Goal: Task Accomplishment & Management: Manage account settings

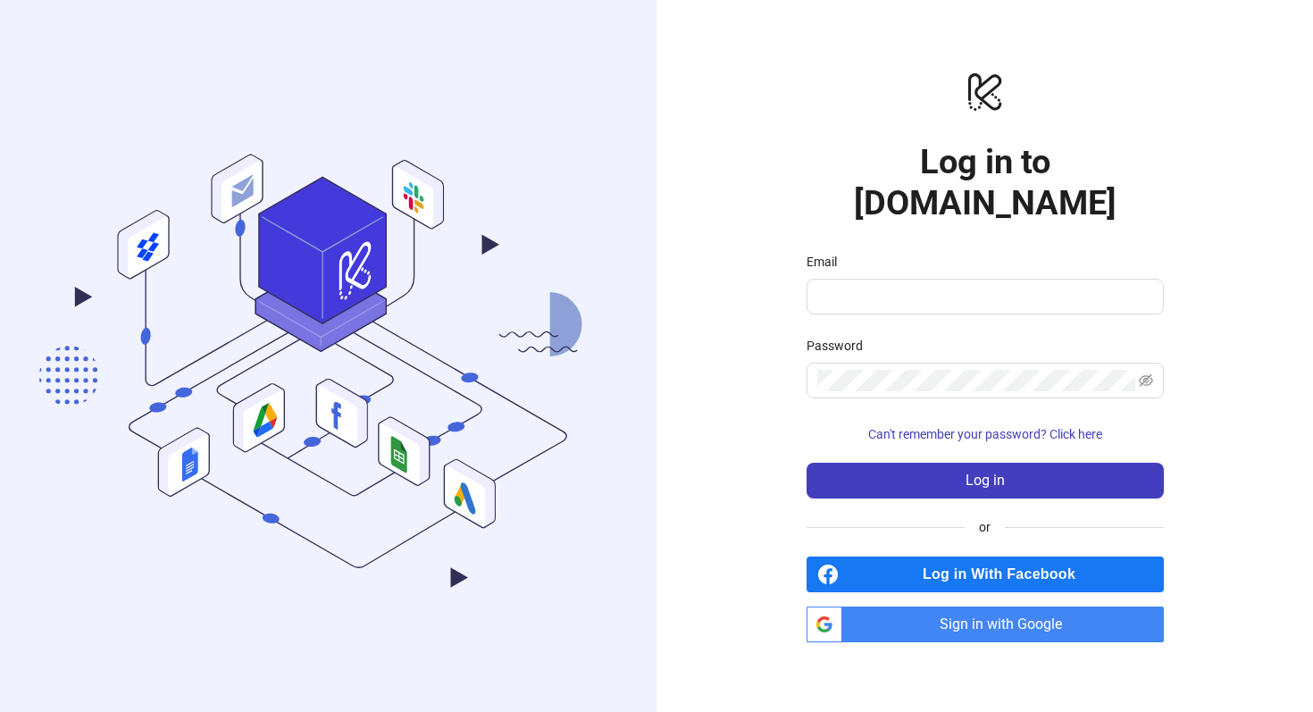
click at [965, 606] on span "Sign in with Google" at bounding box center [1006, 624] width 314 height 36
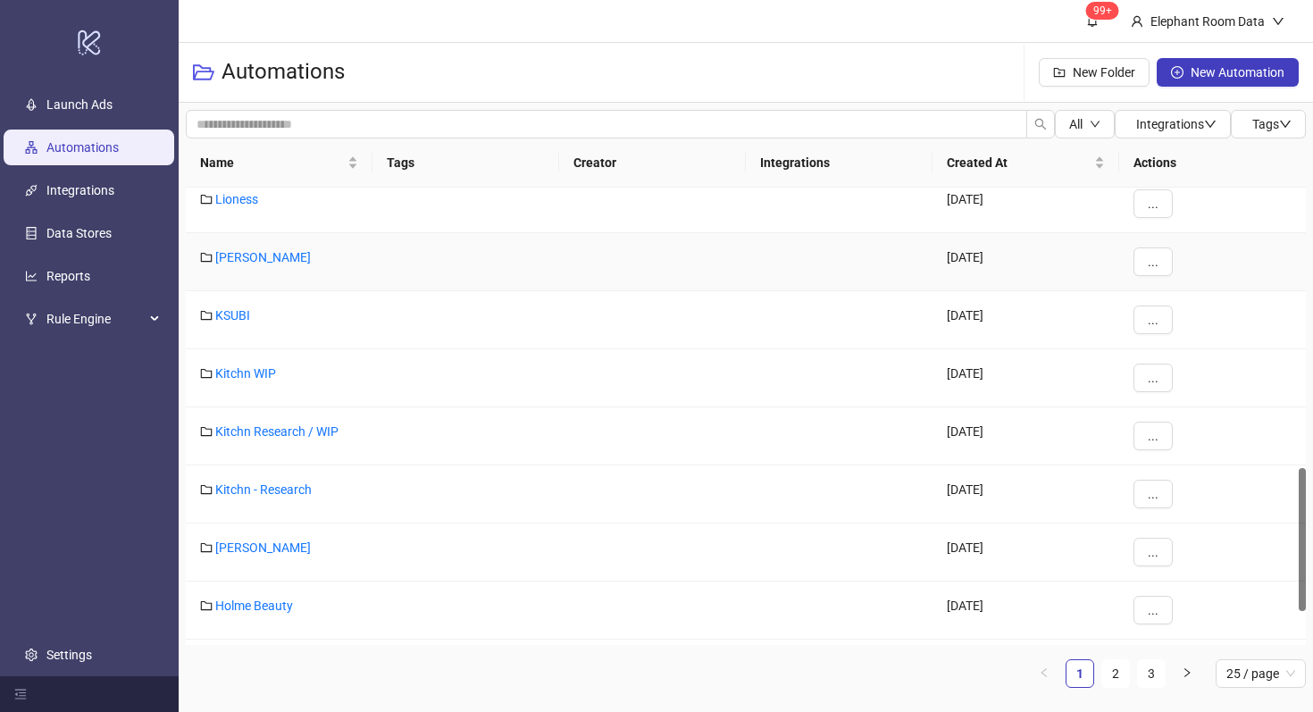
scroll to position [1005, 0]
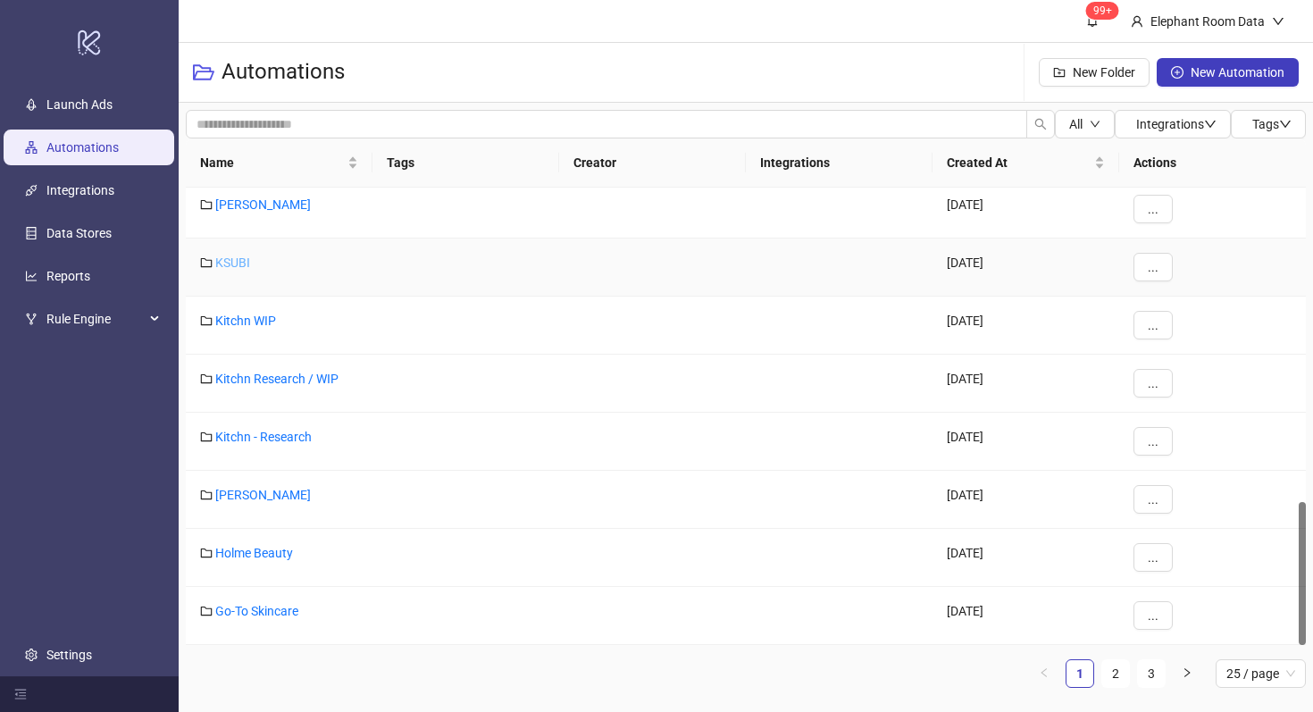
click at [230, 266] on link "KSUBI" at bounding box center [232, 262] width 35 height 14
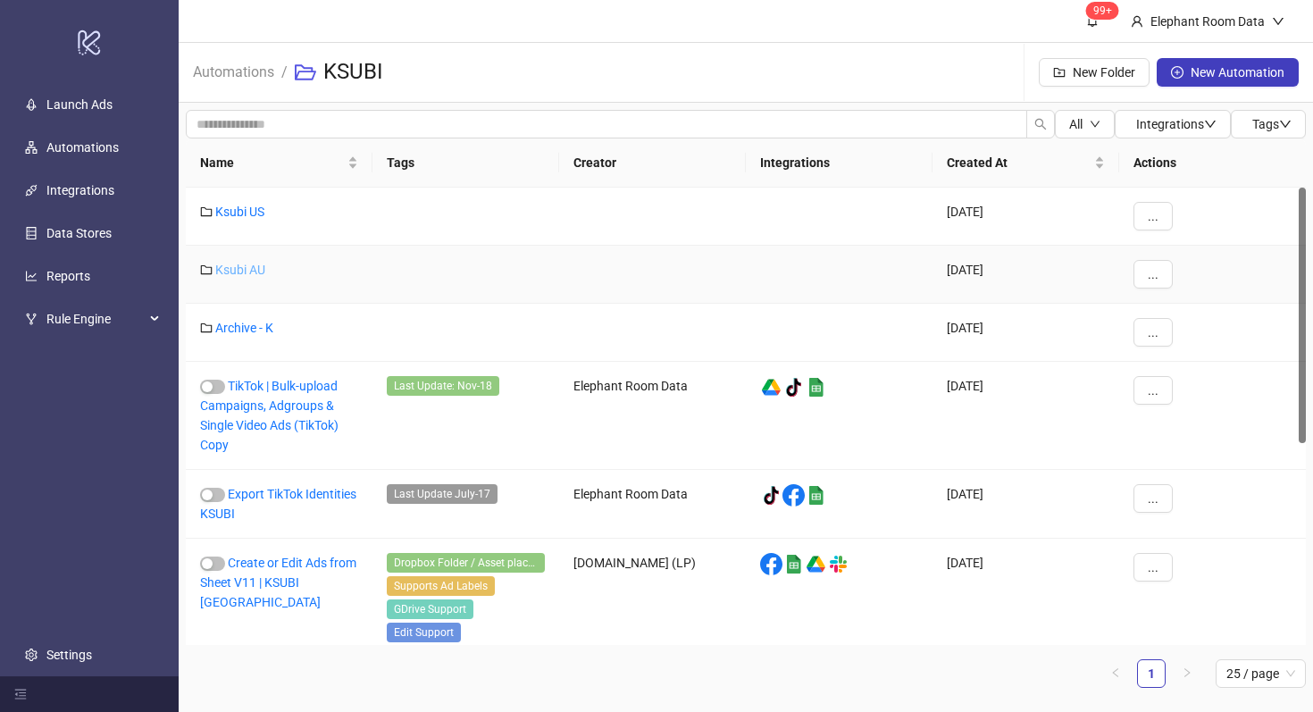
click at [229, 272] on link "Ksubi AU" at bounding box center [240, 270] width 50 height 14
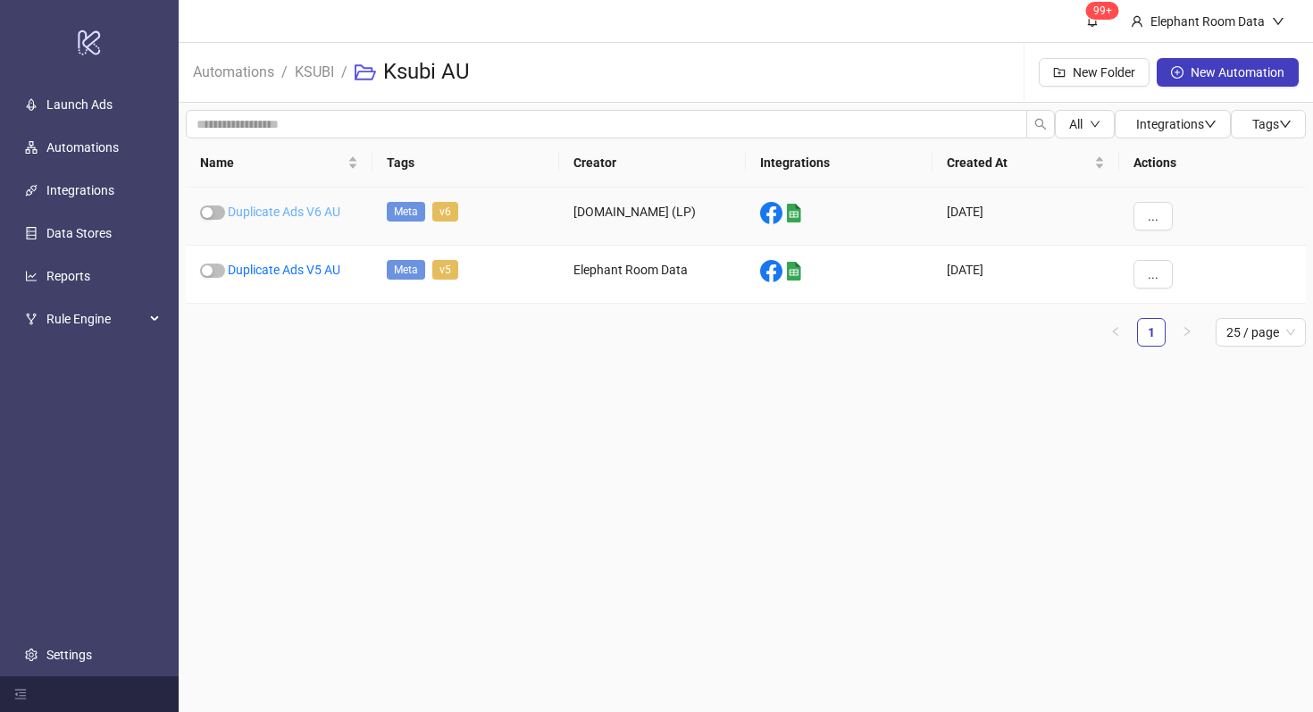
click at [309, 213] on link "Duplicate Ads V6 AU" at bounding box center [284, 212] width 113 height 14
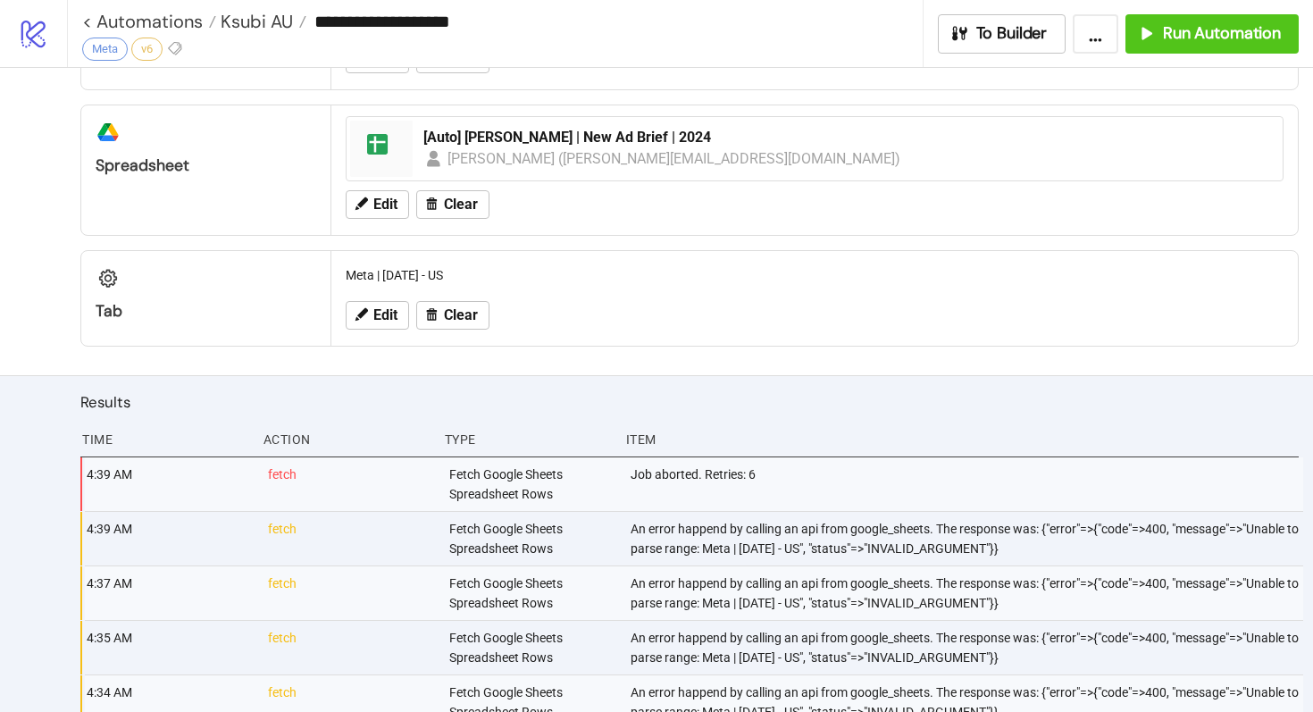
scroll to position [731, 0]
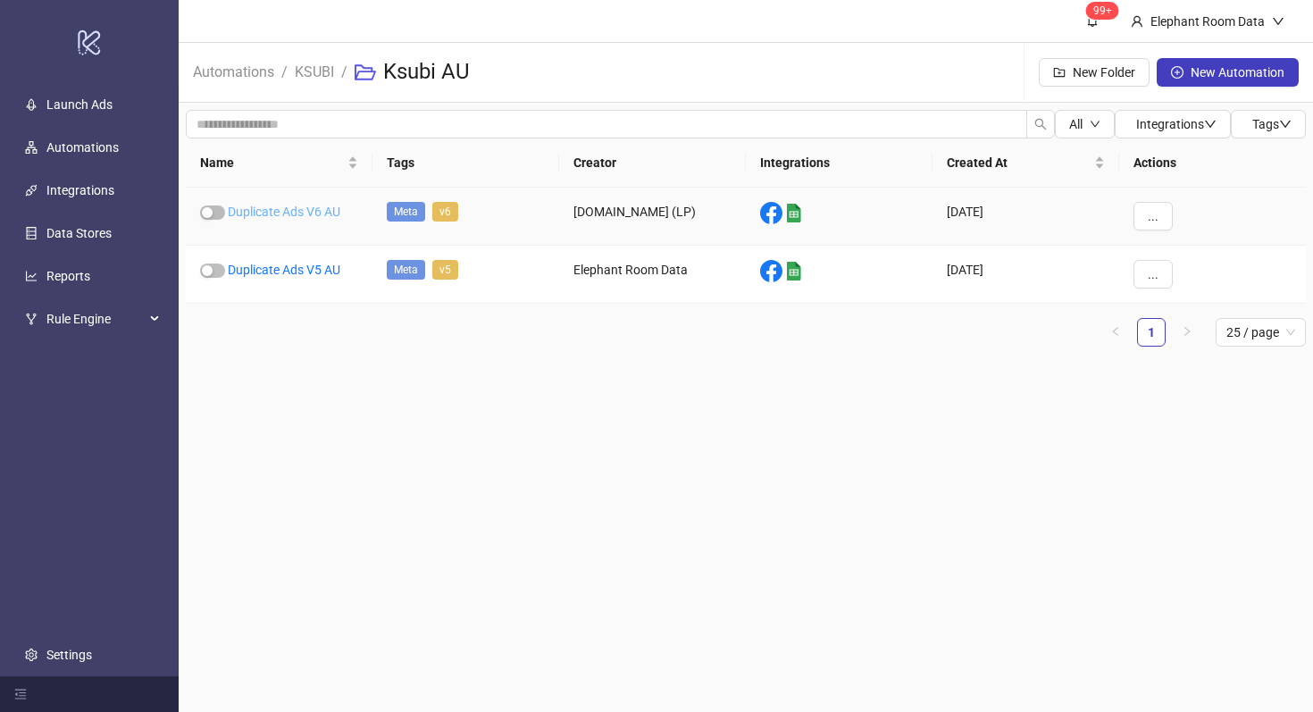
click at [300, 210] on link "Duplicate Ads V6 AU" at bounding box center [284, 212] width 113 height 14
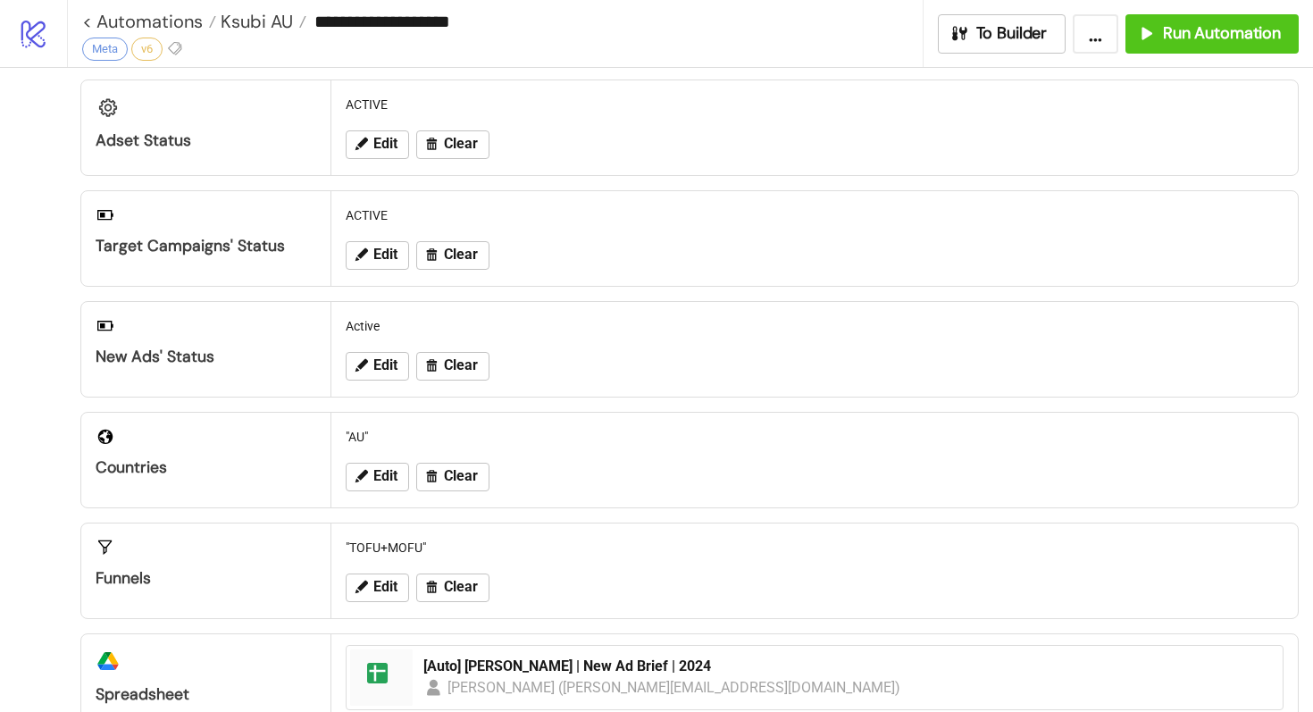
scroll to position [185, 0]
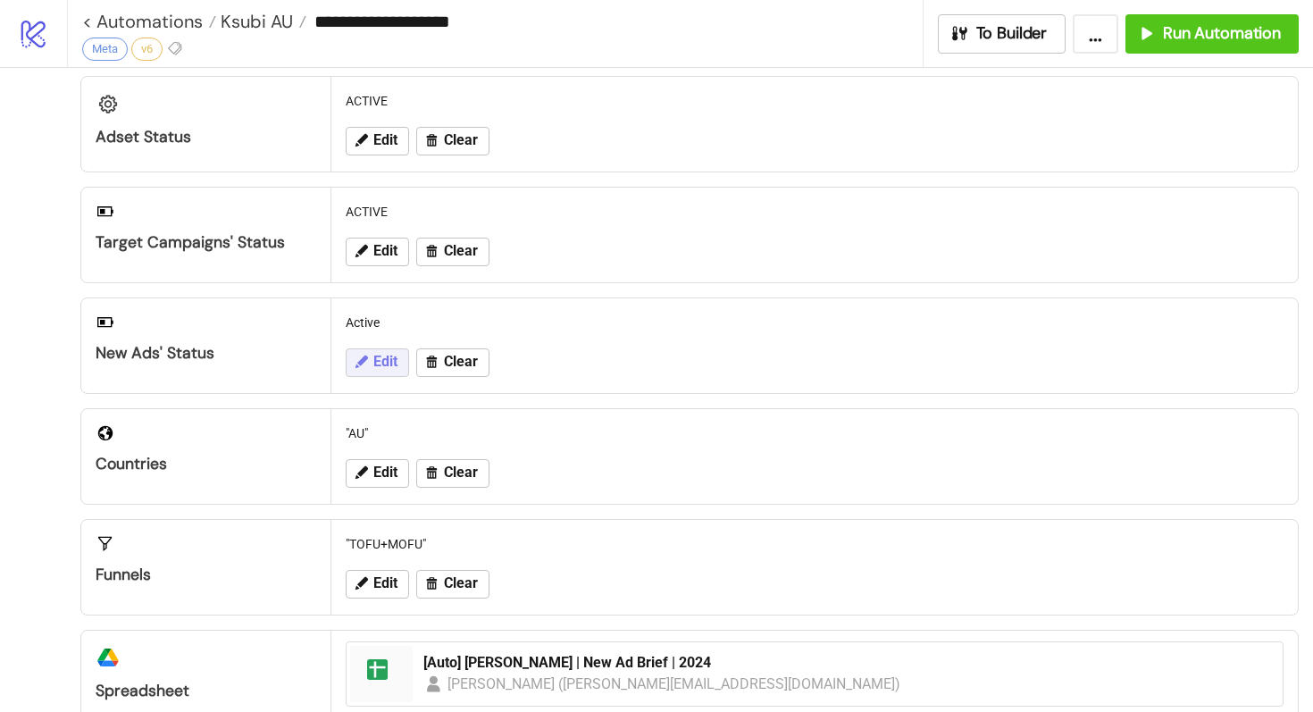
click at [377, 356] on span "Edit" at bounding box center [385, 362] width 24 height 16
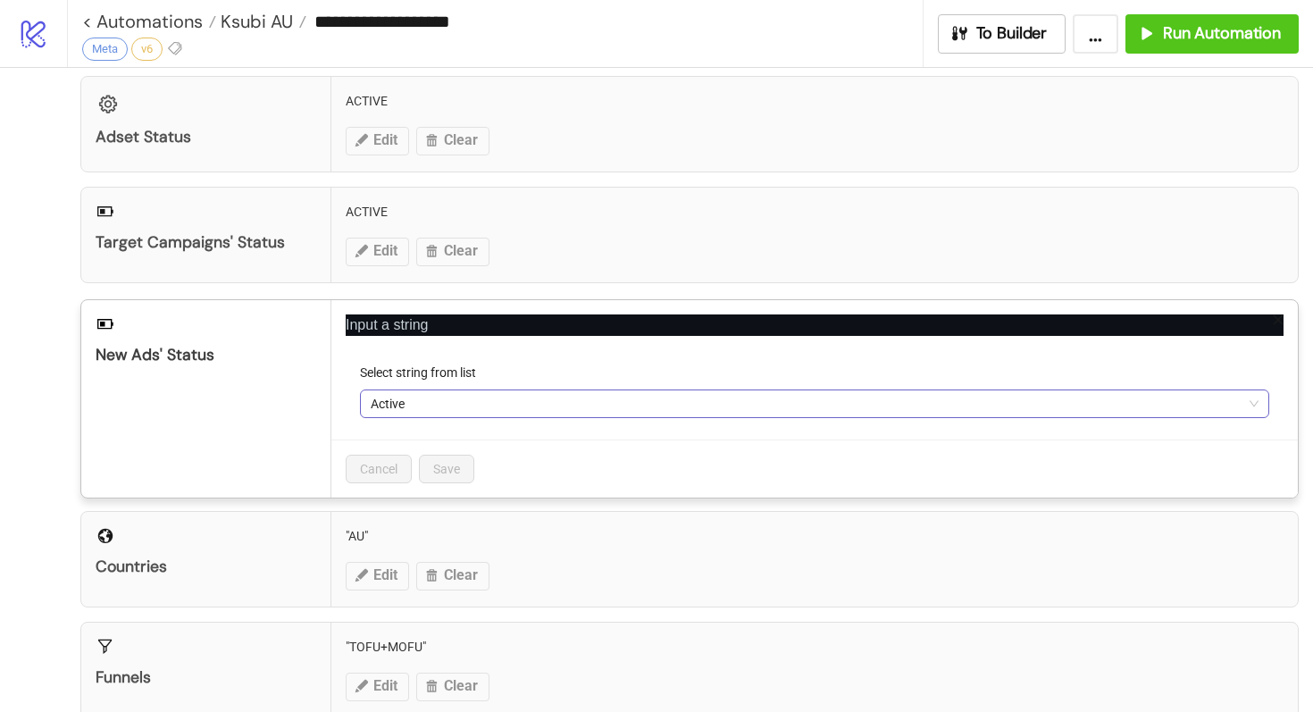
click at [431, 402] on span "Active" at bounding box center [815, 403] width 888 height 27
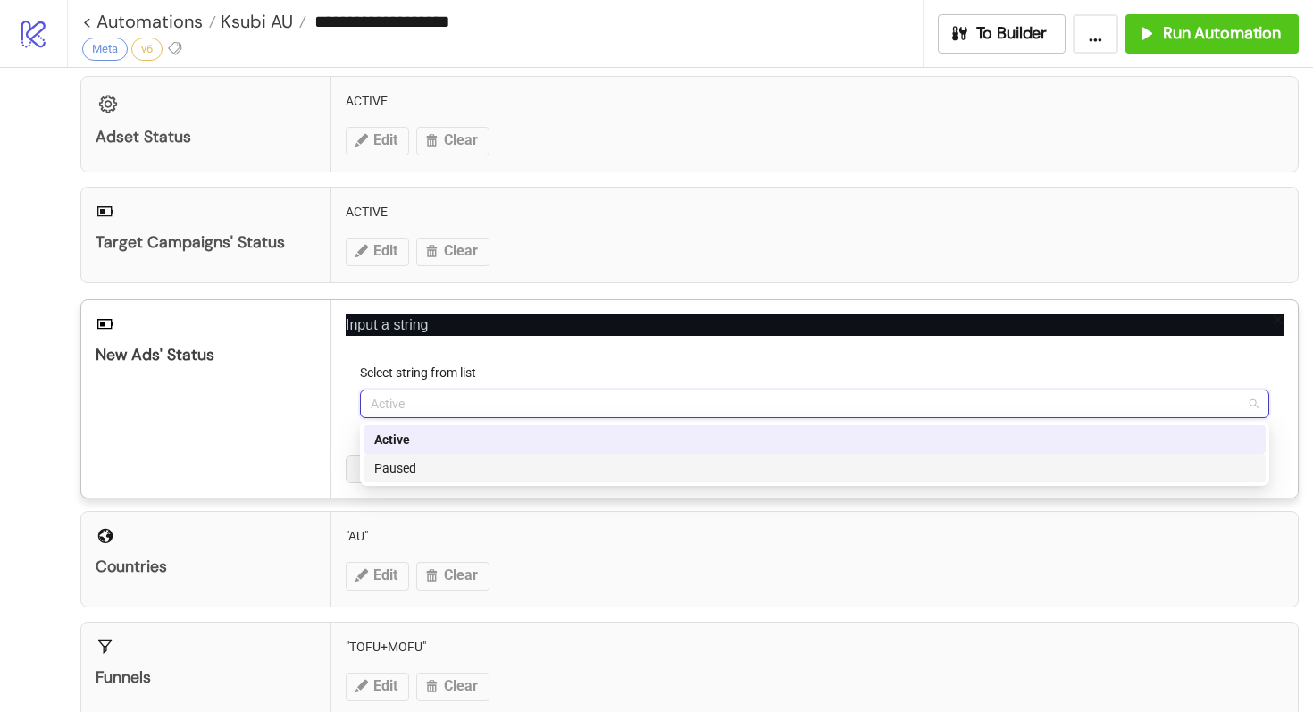
click at [445, 467] on div "Paused" at bounding box center [814, 468] width 881 height 20
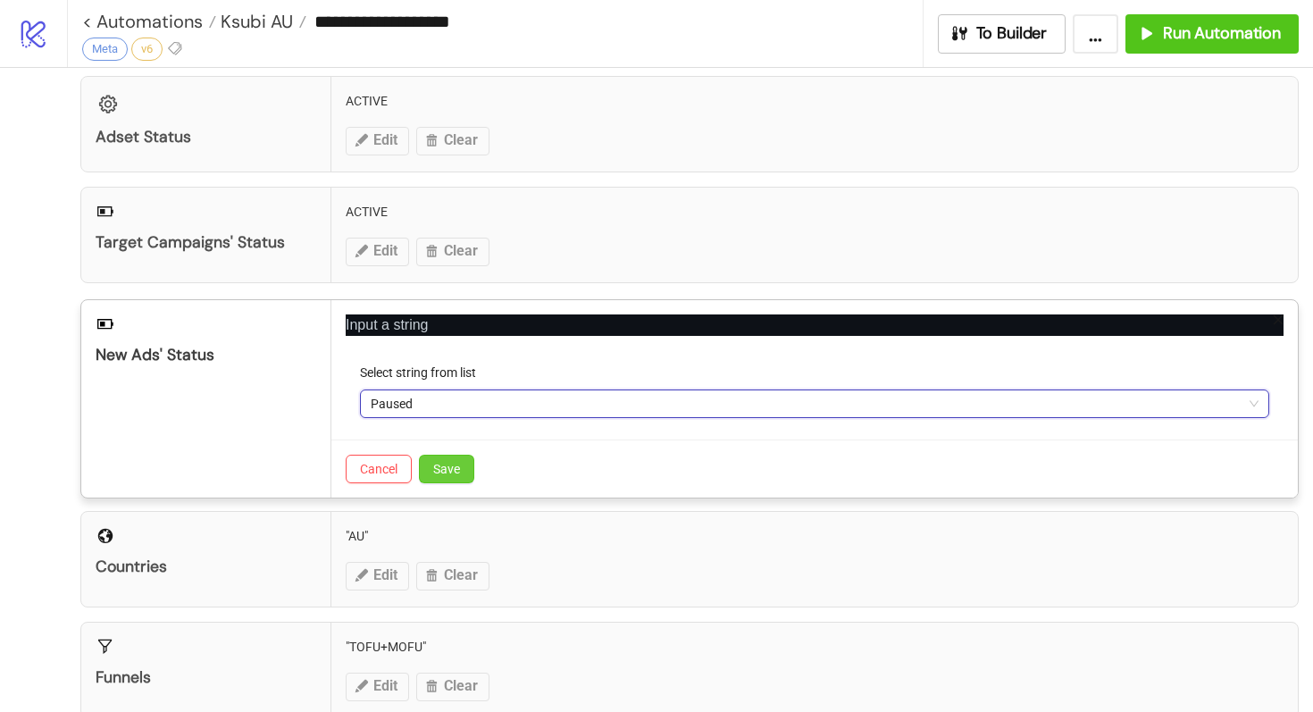
click at [444, 469] on span "Save" at bounding box center [446, 469] width 27 height 14
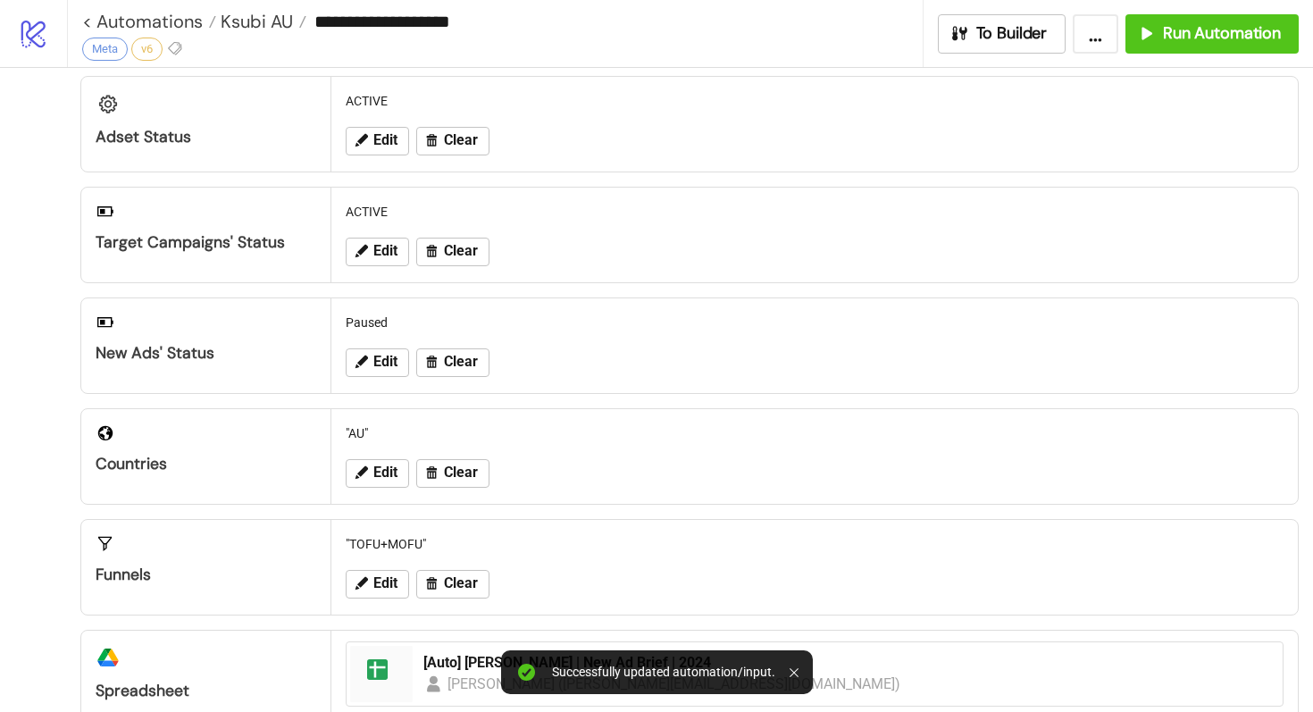
scroll to position [0, 0]
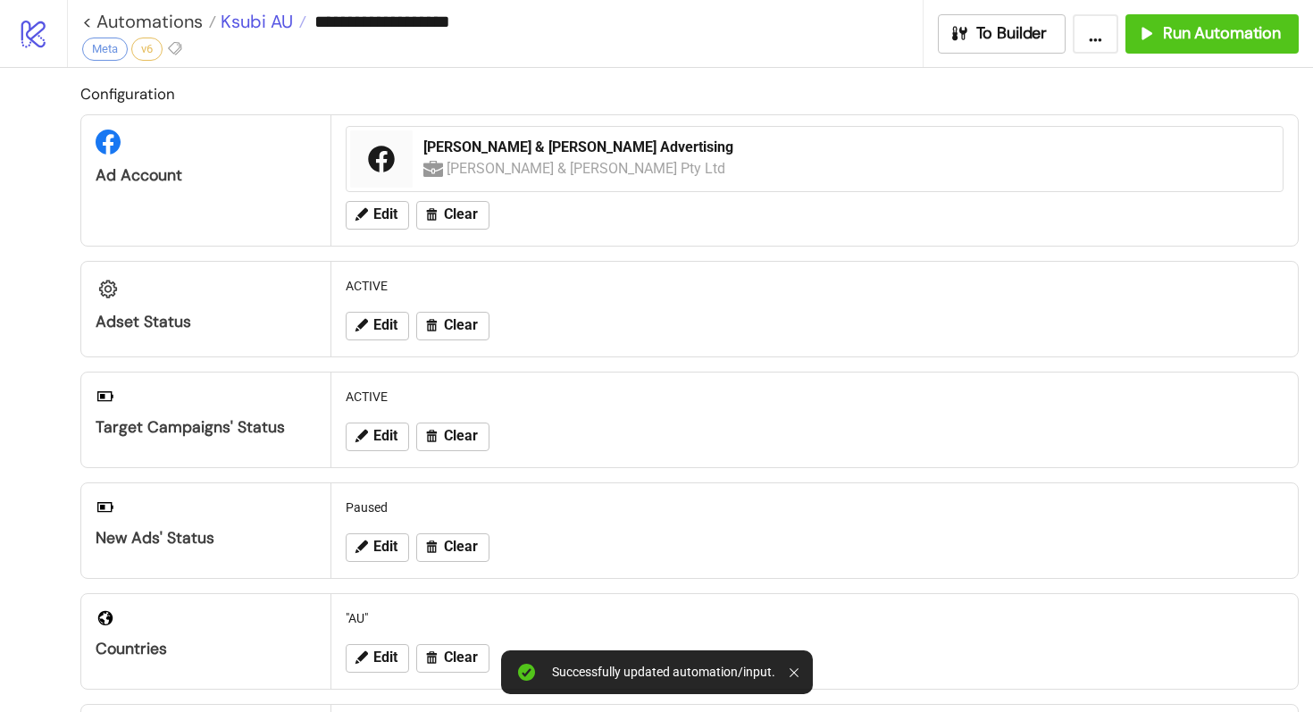
click at [255, 14] on span "Ksubi AU" at bounding box center [254, 21] width 77 height 23
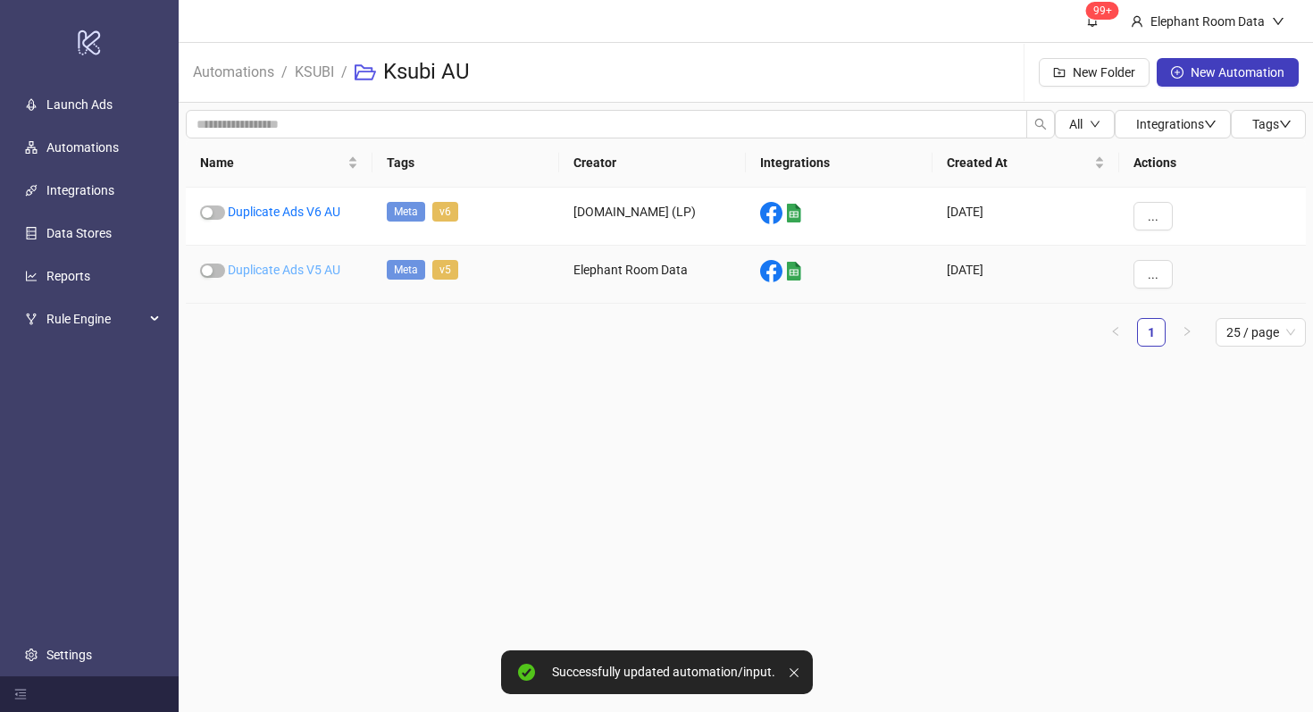
click at [305, 269] on link "Duplicate Ads V5 AU" at bounding box center [284, 270] width 113 height 14
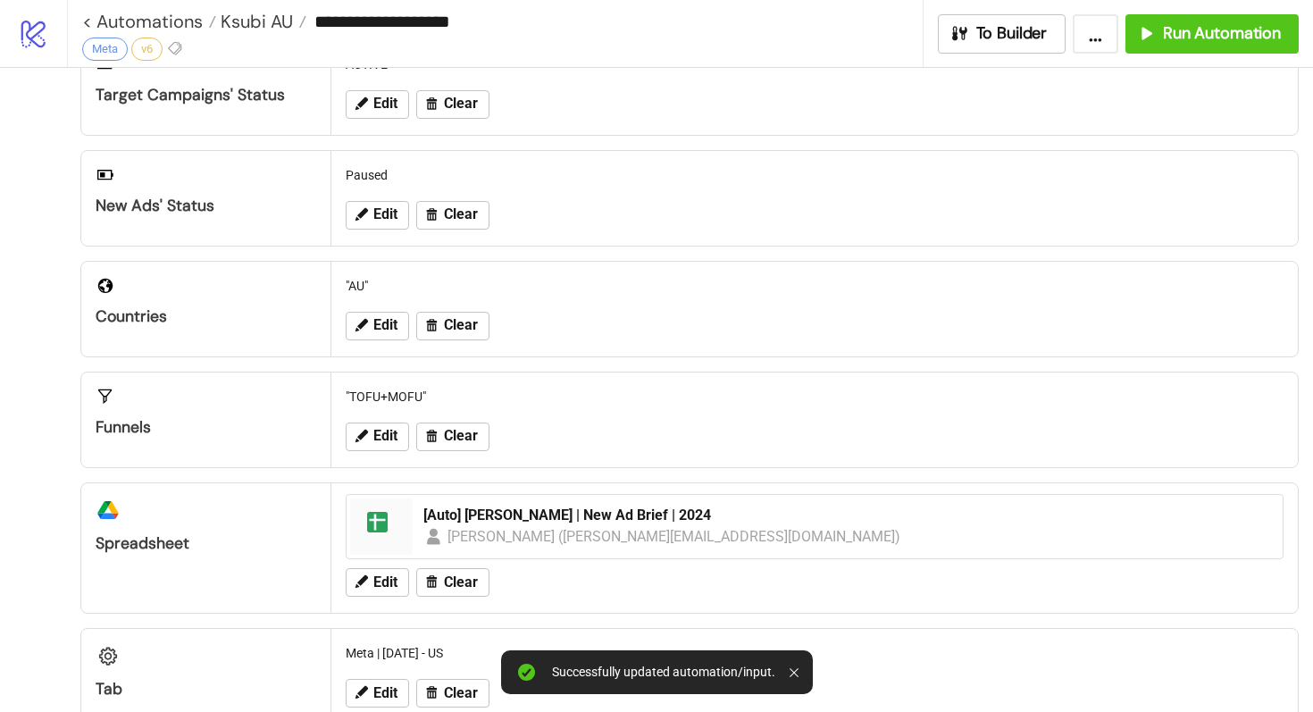
scroll to position [339, 0]
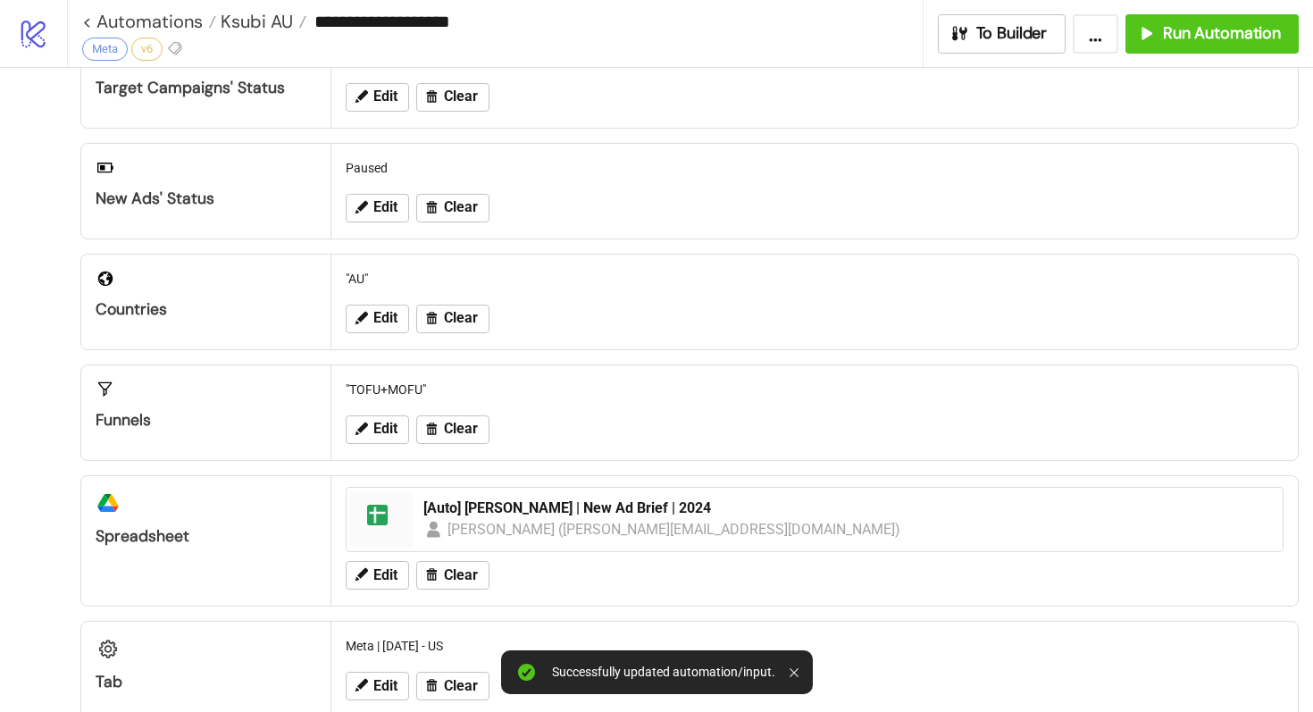
type input "**********"
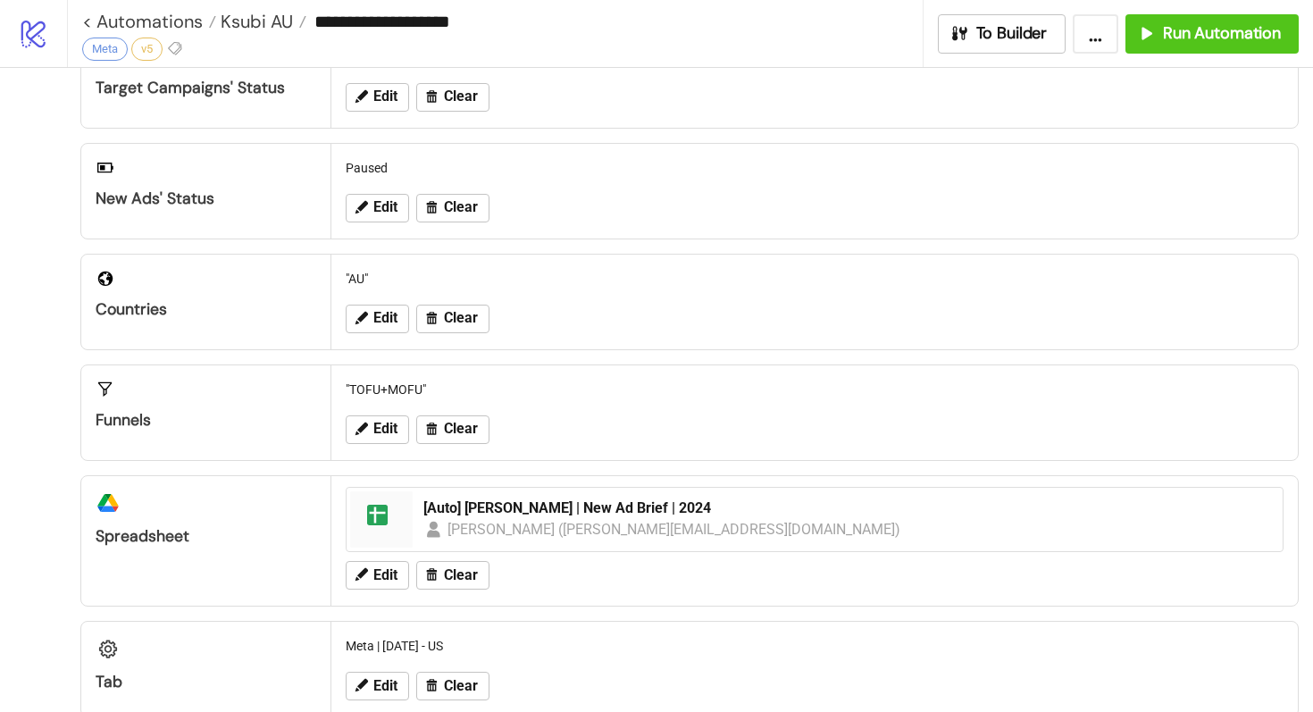
click at [506, 311] on div "Edit Clear" at bounding box center [815, 319] width 952 height 46
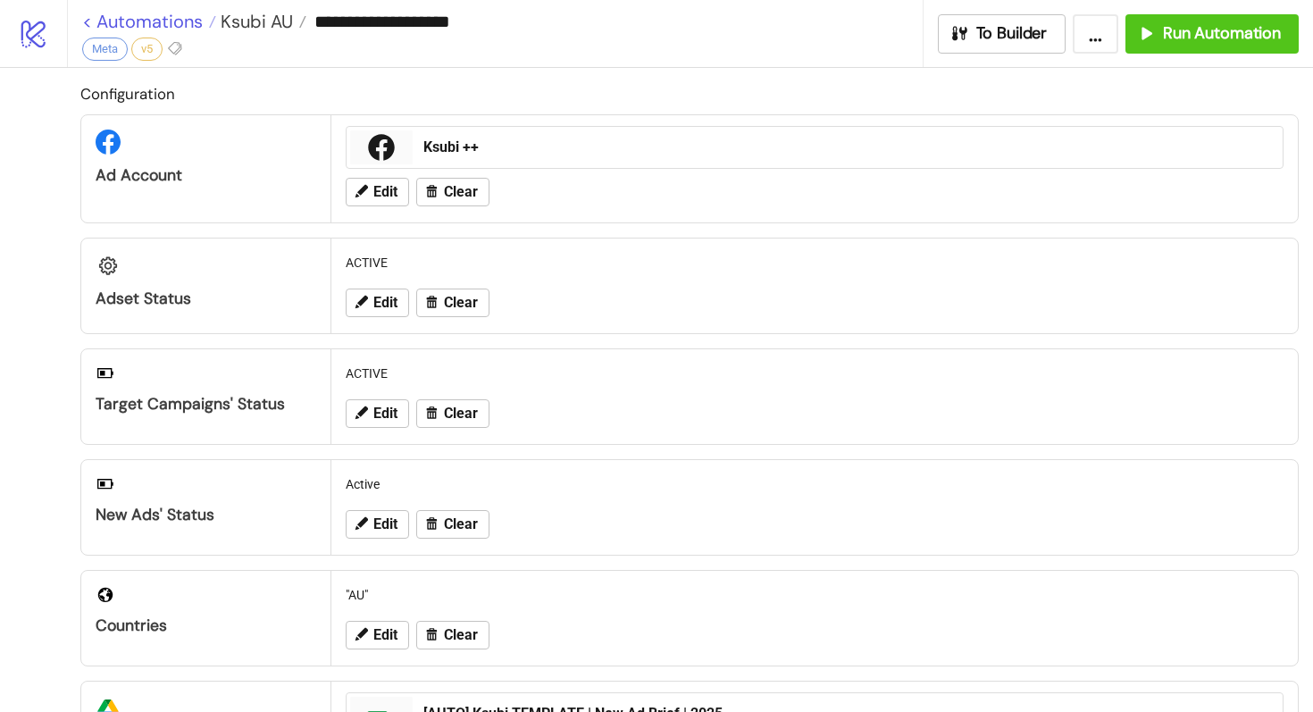
click at [158, 18] on link "< Automations" at bounding box center [149, 22] width 134 height 18
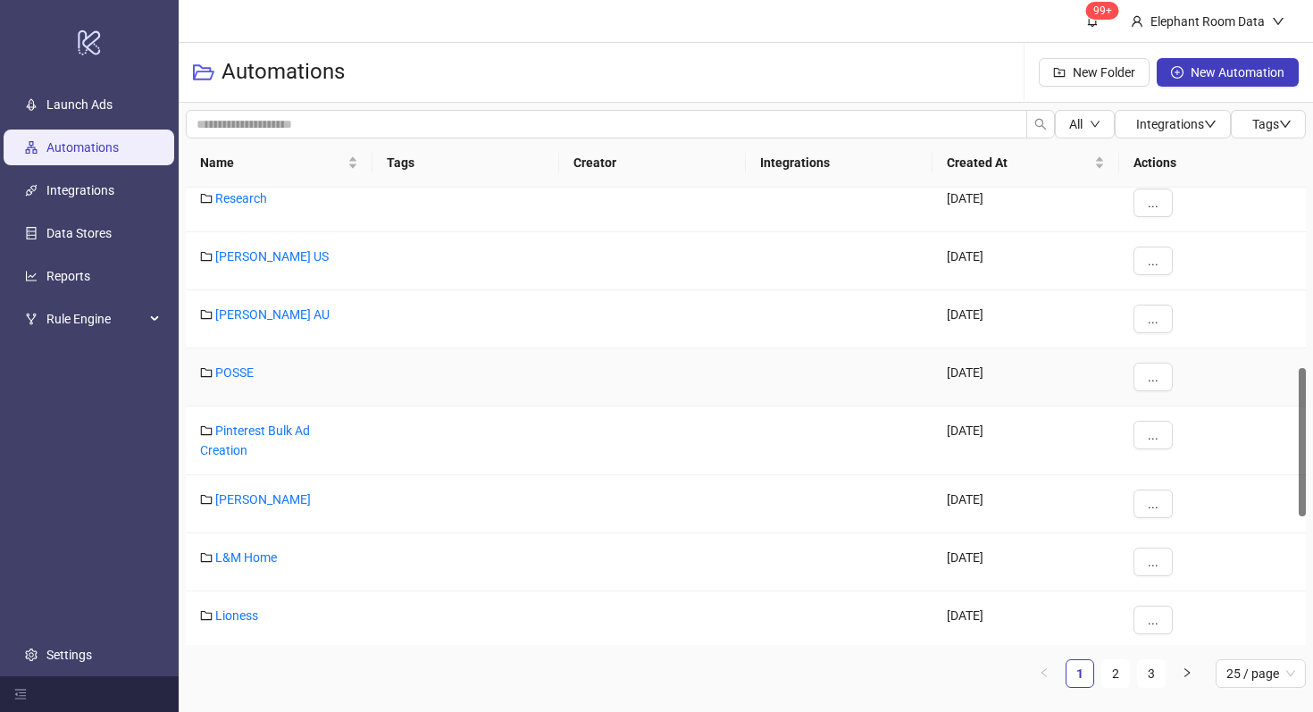
scroll to position [571, 0]
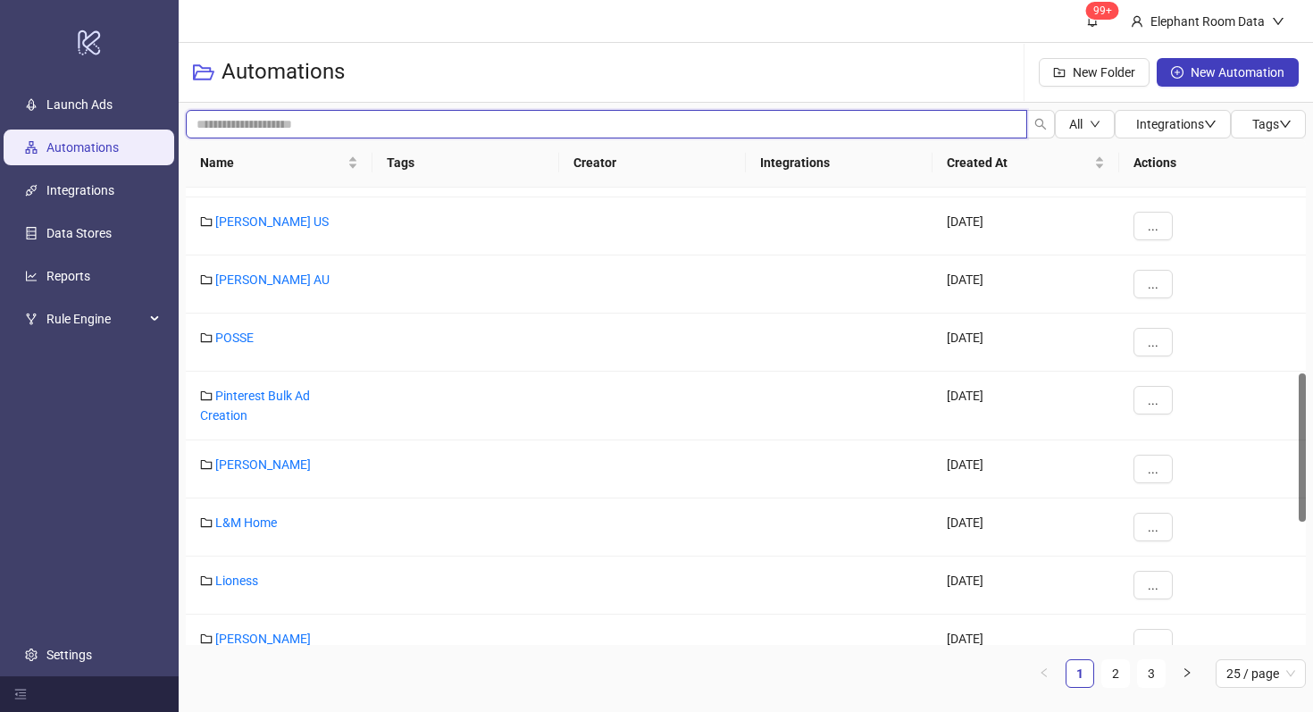
click at [378, 119] on input "search" at bounding box center [606, 124] width 841 height 29
type input "*****"
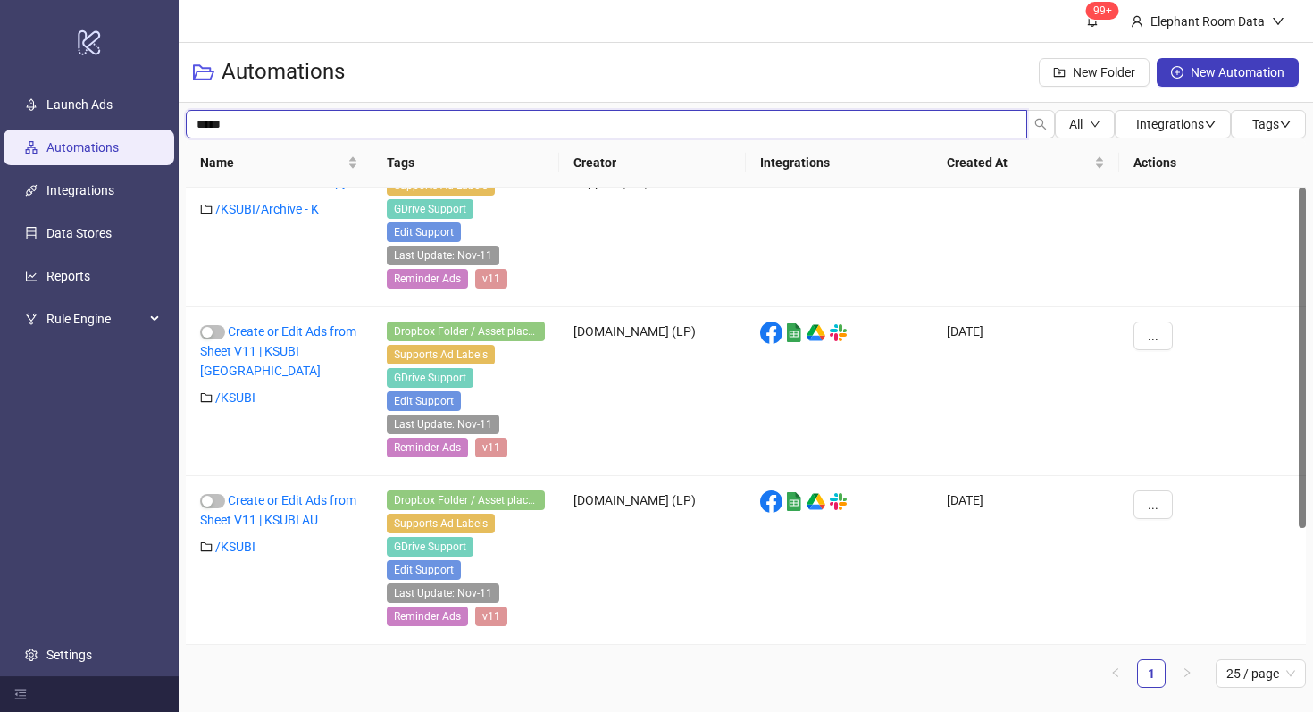
scroll to position [0, 0]
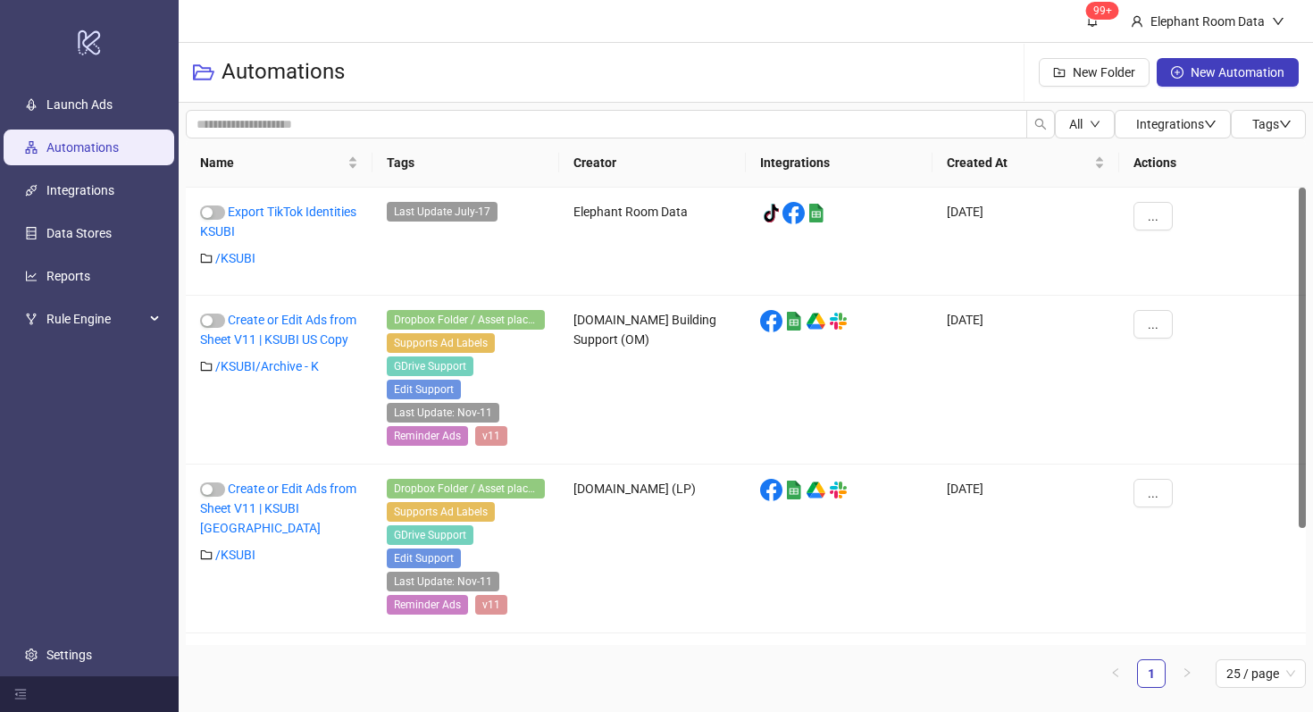
click at [489, 36] on header "99+ Elephant Room Data" at bounding box center [746, 21] width 1134 height 43
click at [84, 144] on link "Automations" at bounding box center [82, 147] width 72 height 14
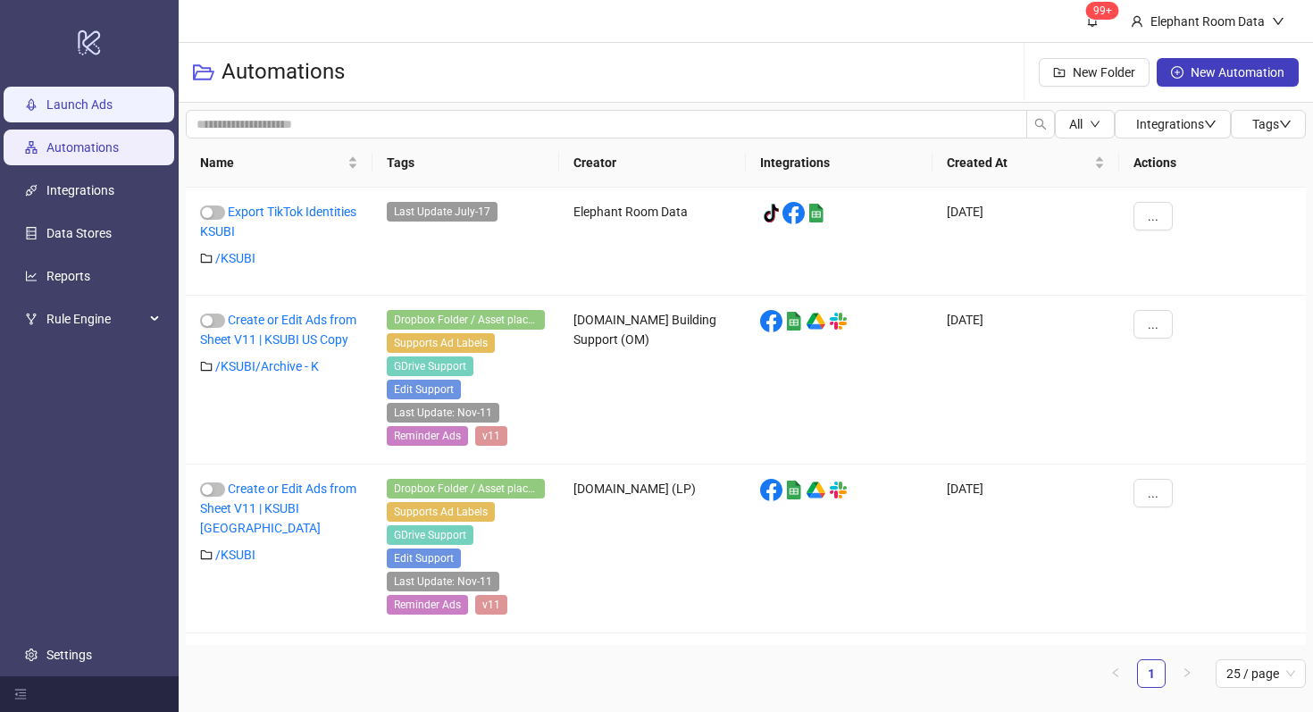
click at [88, 97] on link "Launch Ads" at bounding box center [79, 104] width 66 height 14
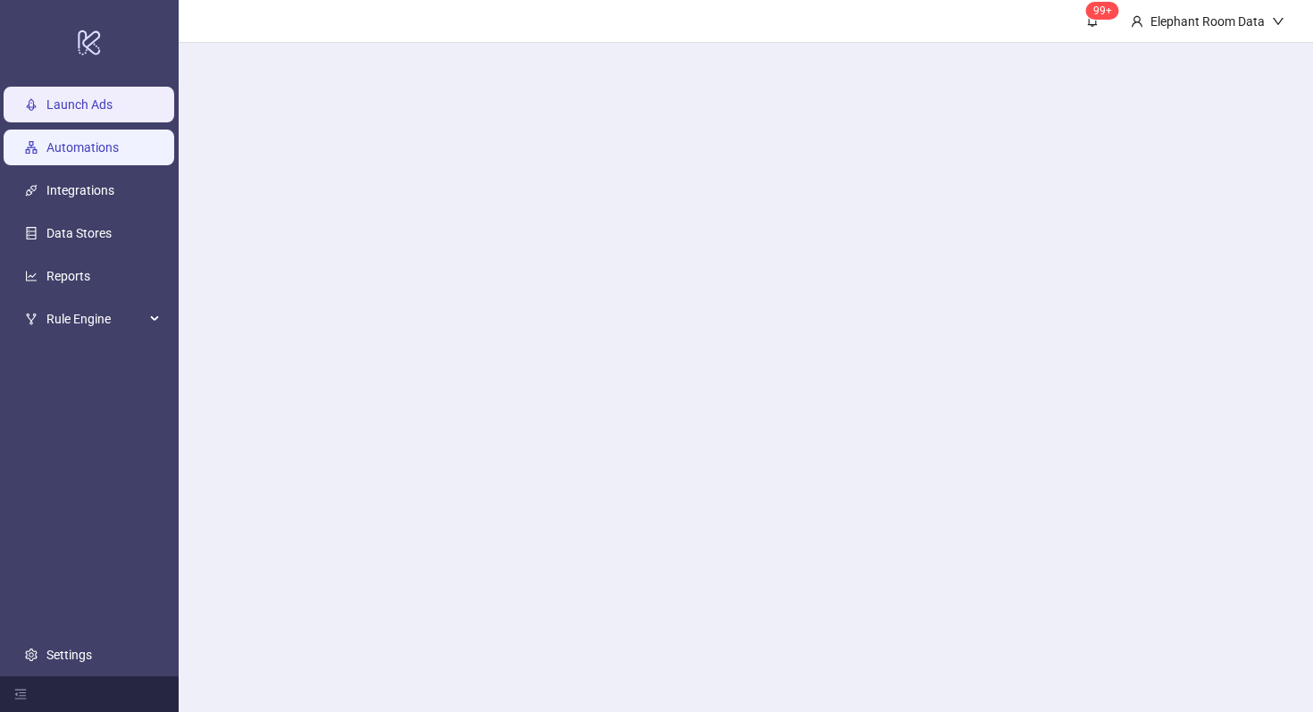
click at [98, 143] on link "Automations" at bounding box center [82, 147] width 72 height 14
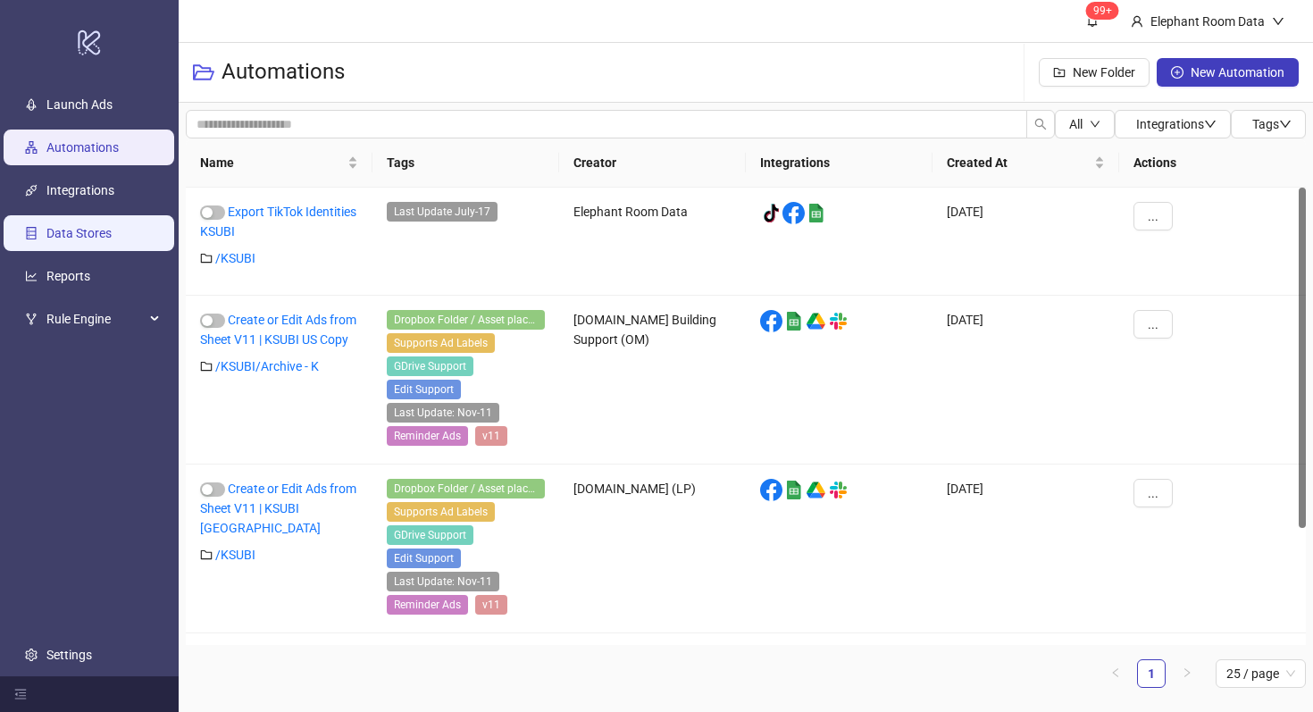
click at [112, 226] on link "Data Stores" at bounding box center [78, 233] width 65 height 14
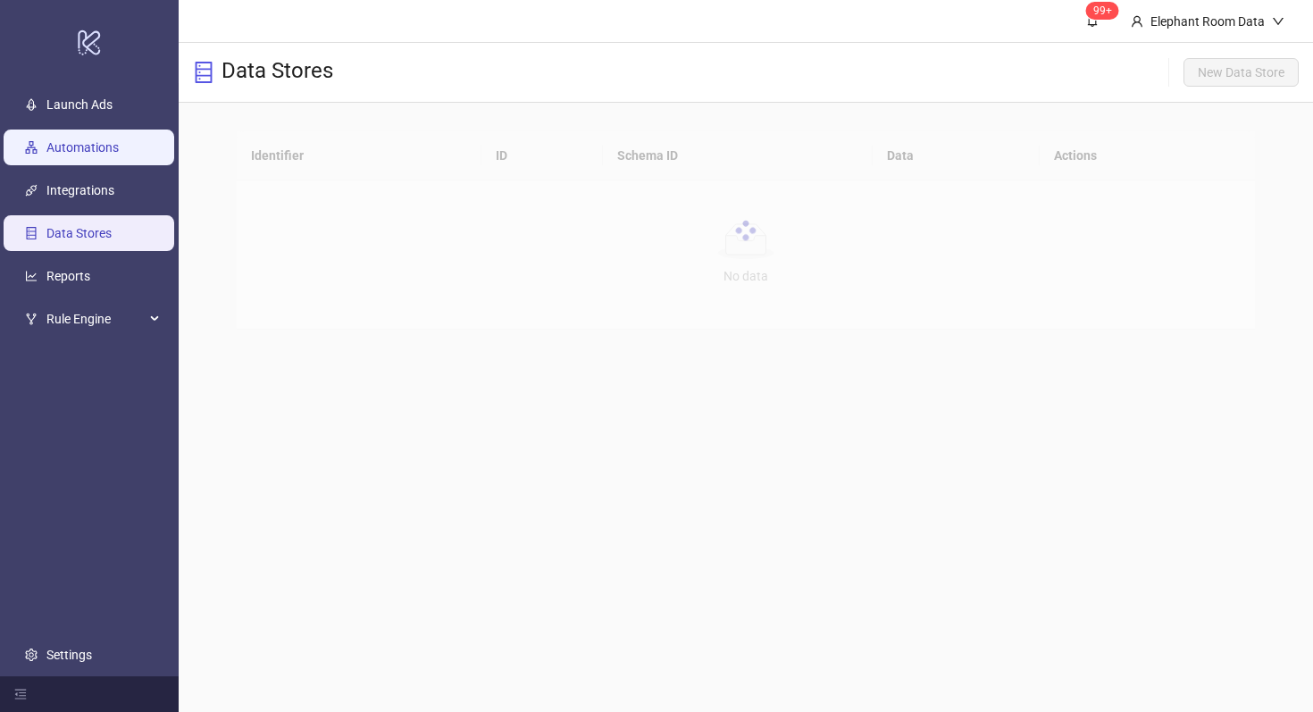
click at [104, 153] on link "Automations" at bounding box center [82, 147] width 72 height 14
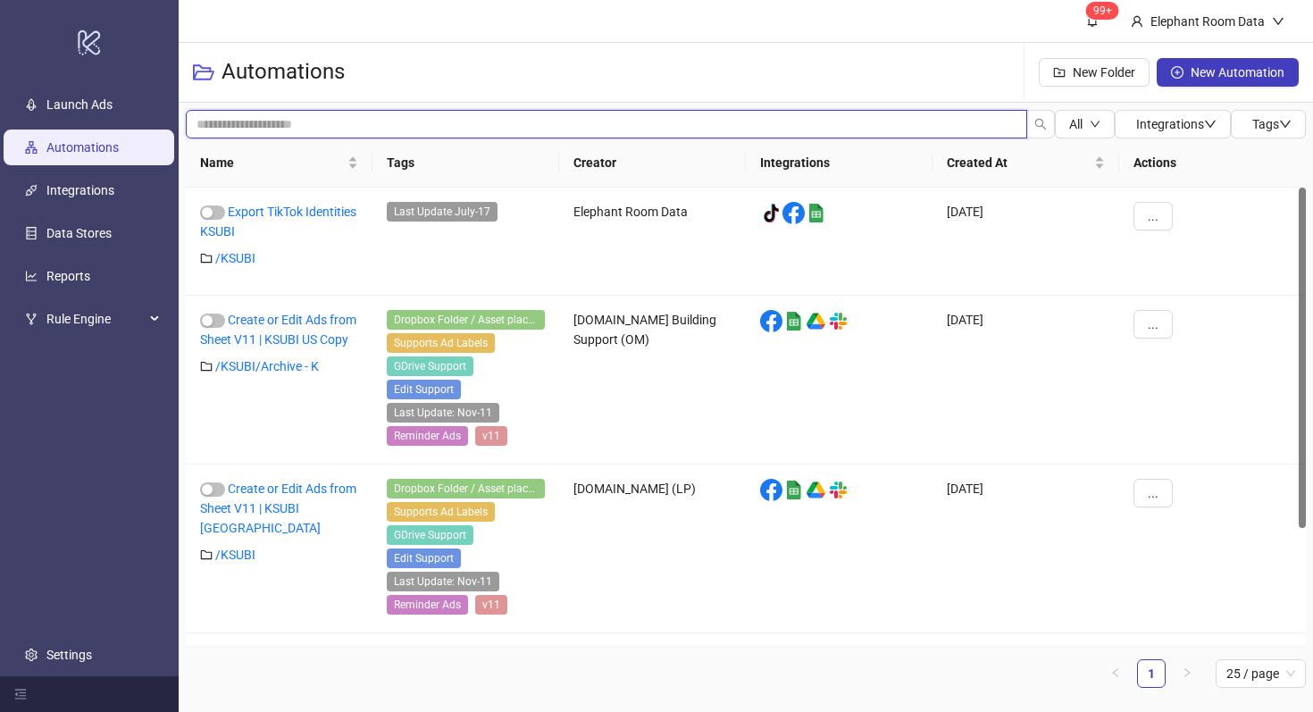
click at [707, 136] on input "search" at bounding box center [606, 124] width 841 height 29
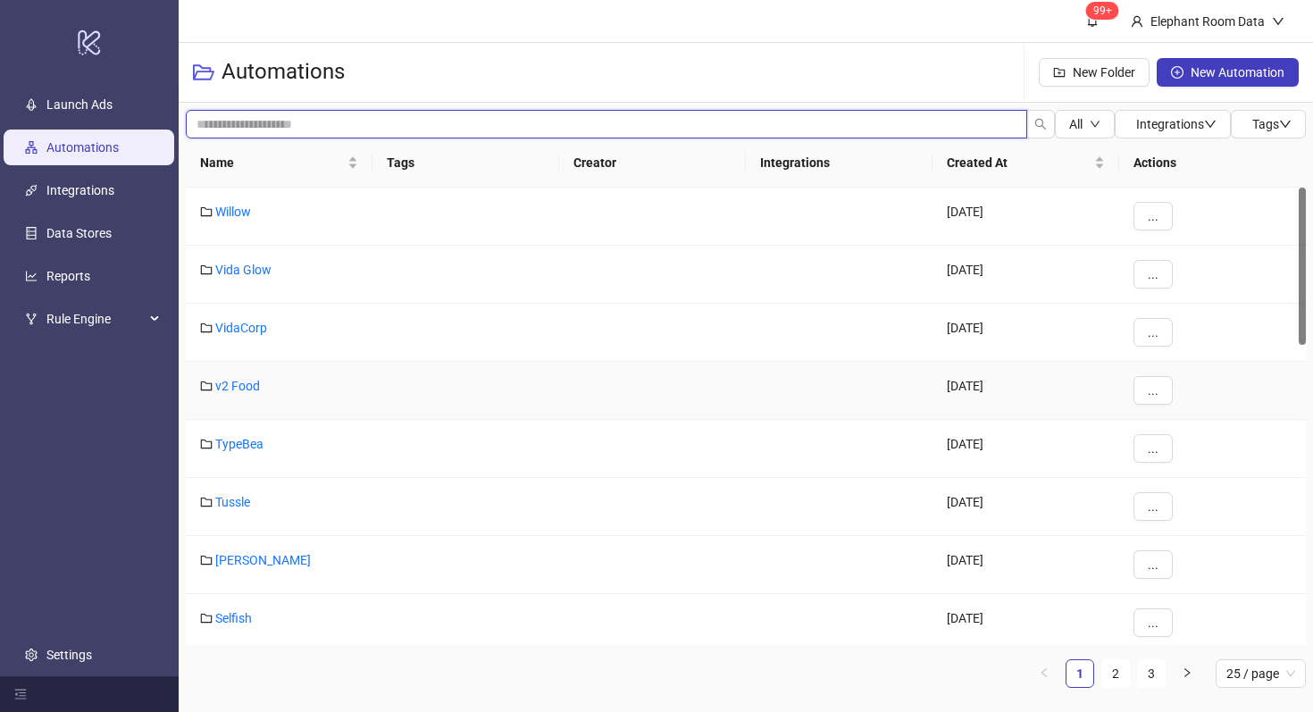
scroll to position [1005, 0]
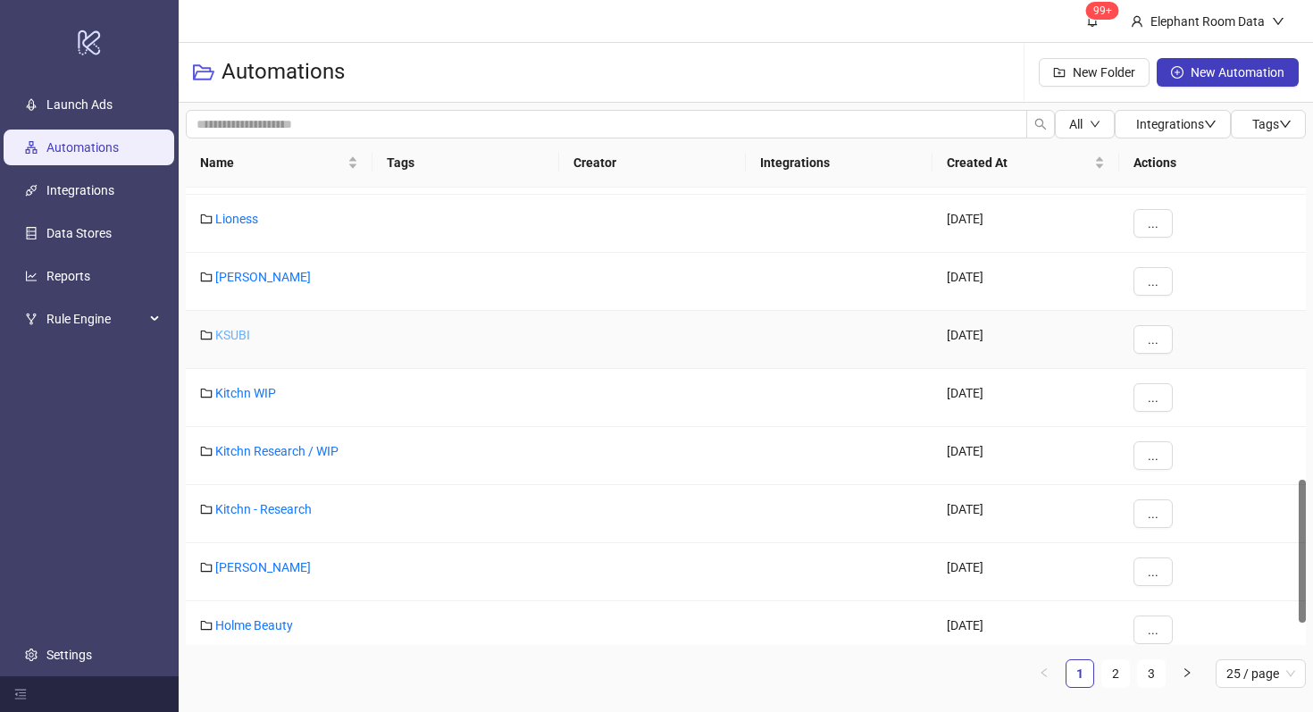
click at [231, 336] on link "KSUBI" at bounding box center [232, 335] width 35 height 14
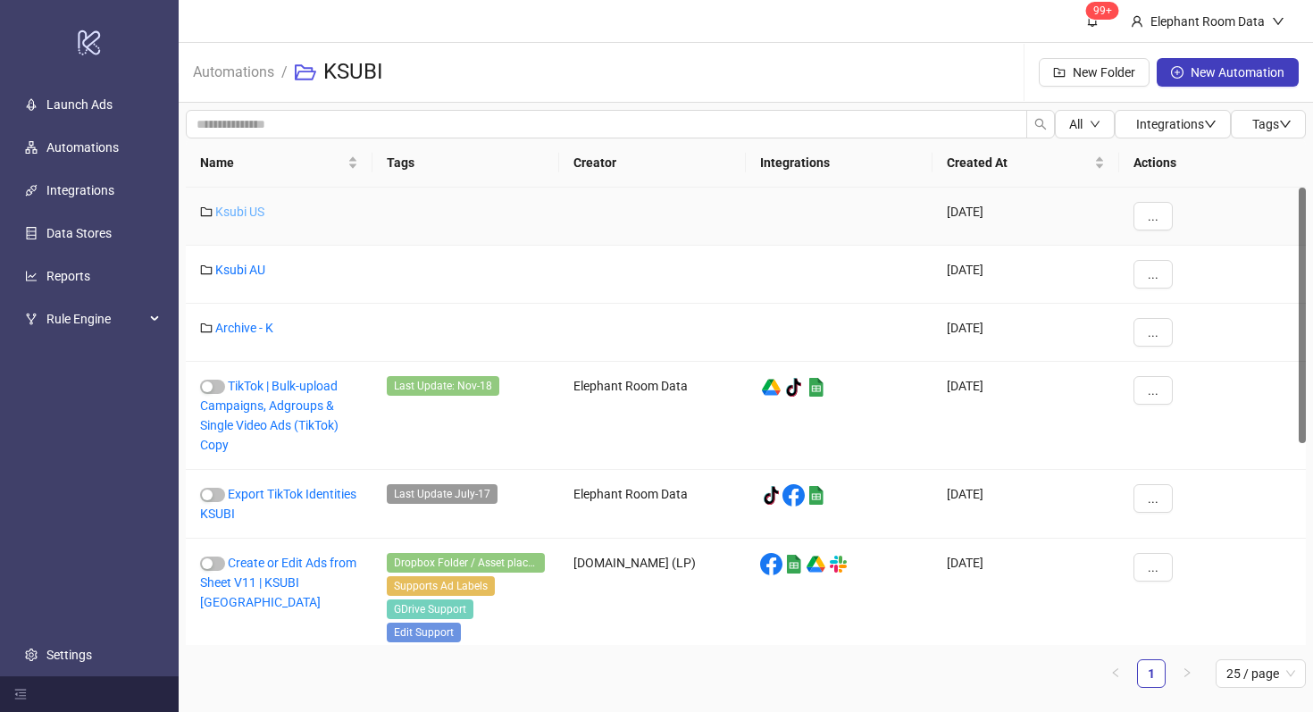
click at [246, 217] on link "Ksubi US" at bounding box center [239, 212] width 49 height 14
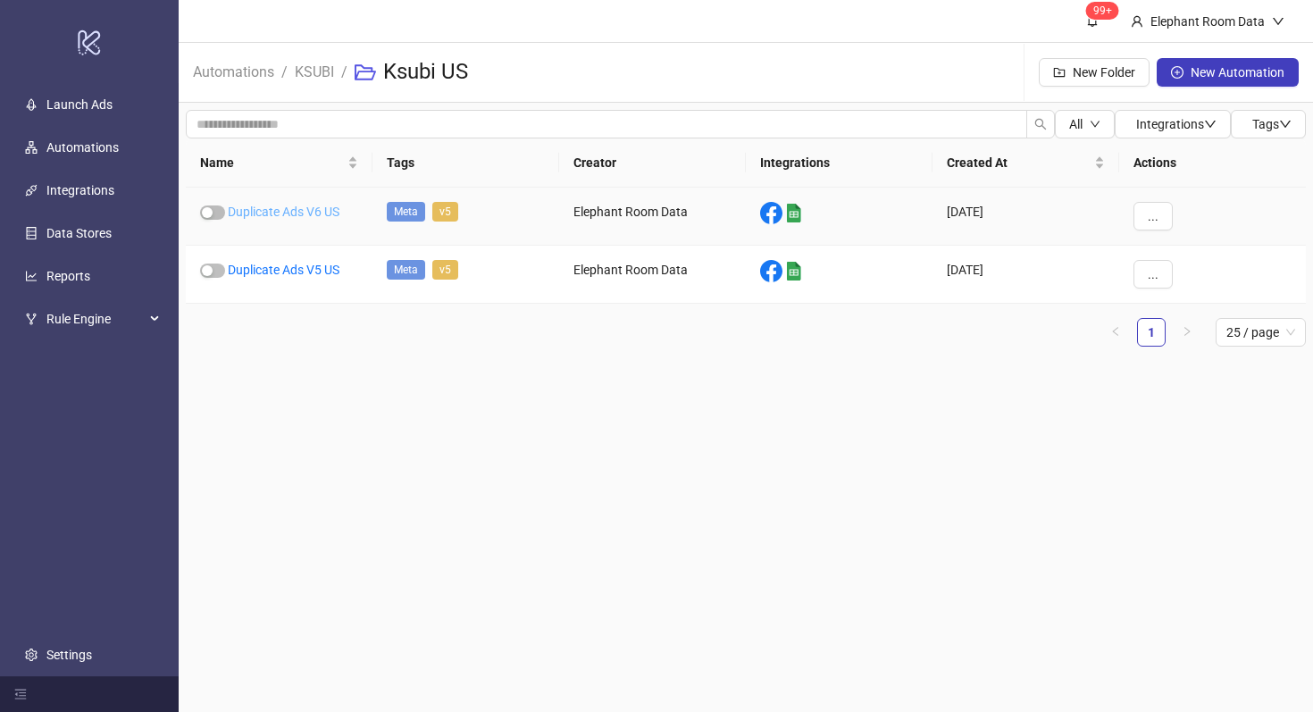
click at [307, 206] on link "Duplicate Ads V6 US" at bounding box center [284, 212] width 112 height 14
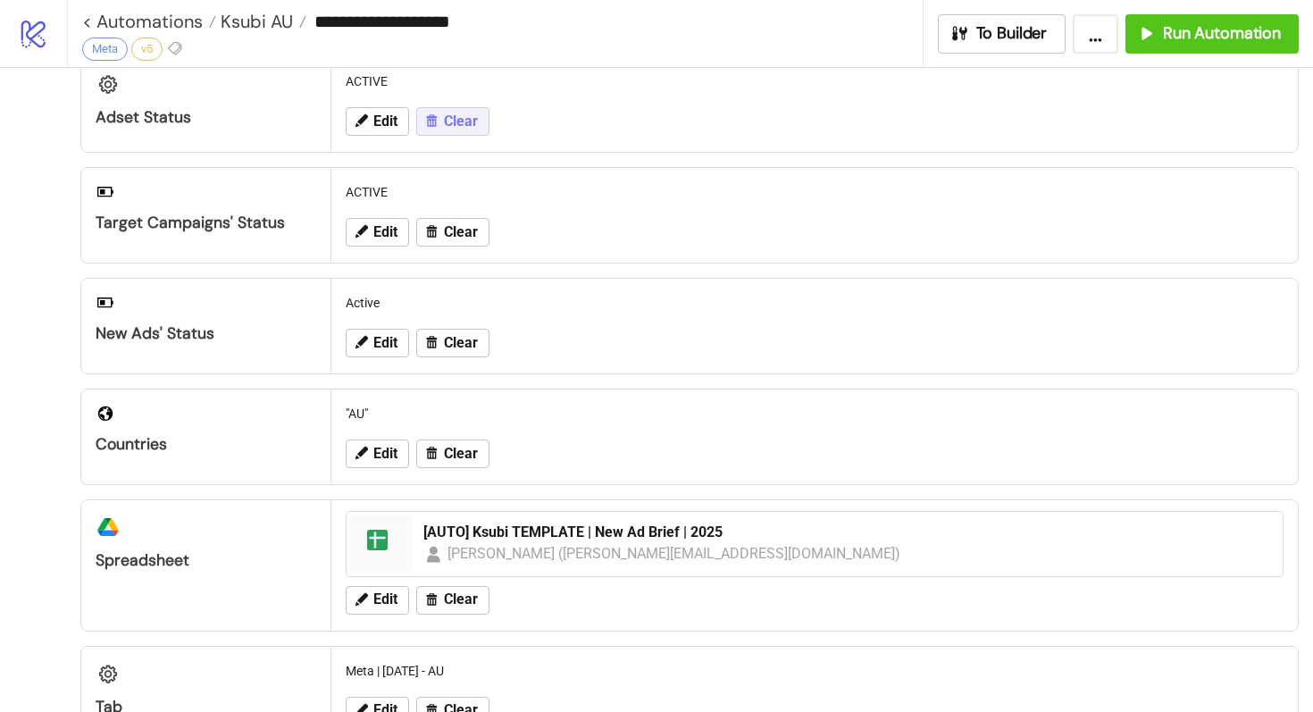
type input "**********"
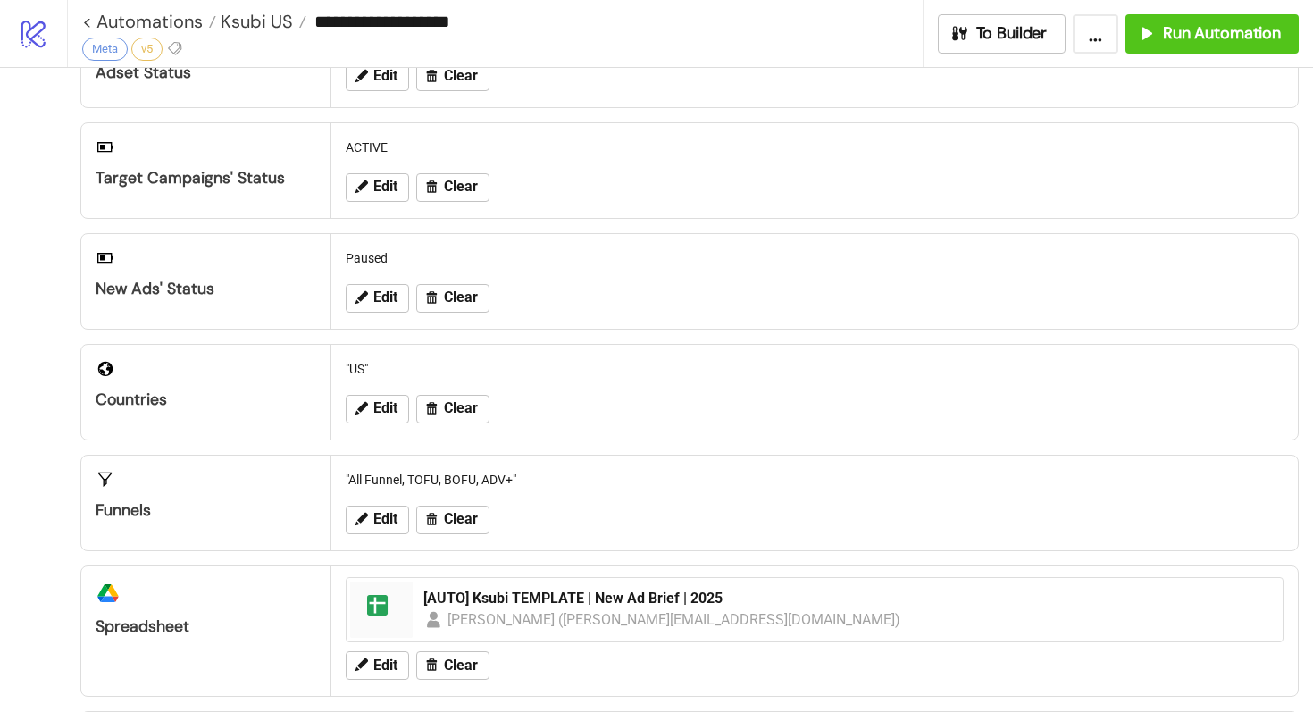
click at [375, 264] on div "Paused" at bounding box center [815, 258] width 952 height 34
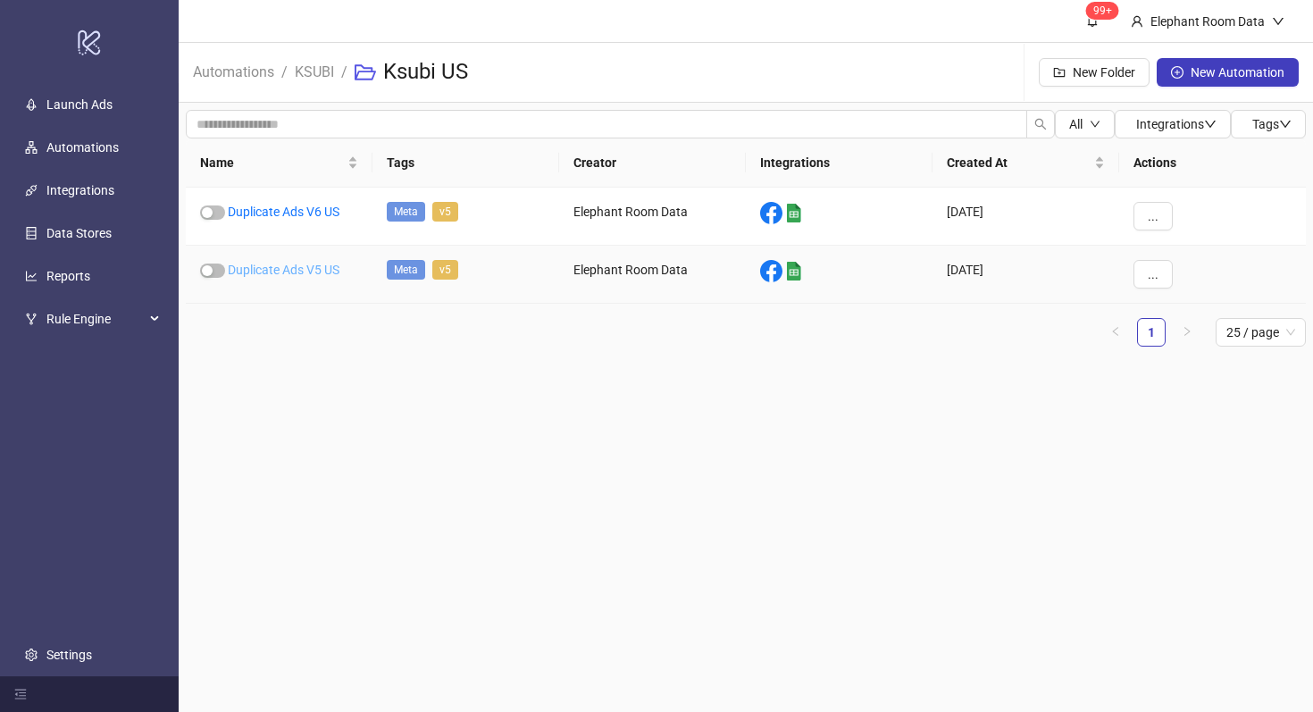
click at [318, 272] on link "Duplicate Ads V5 US" at bounding box center [284, 270] width 112 height 14
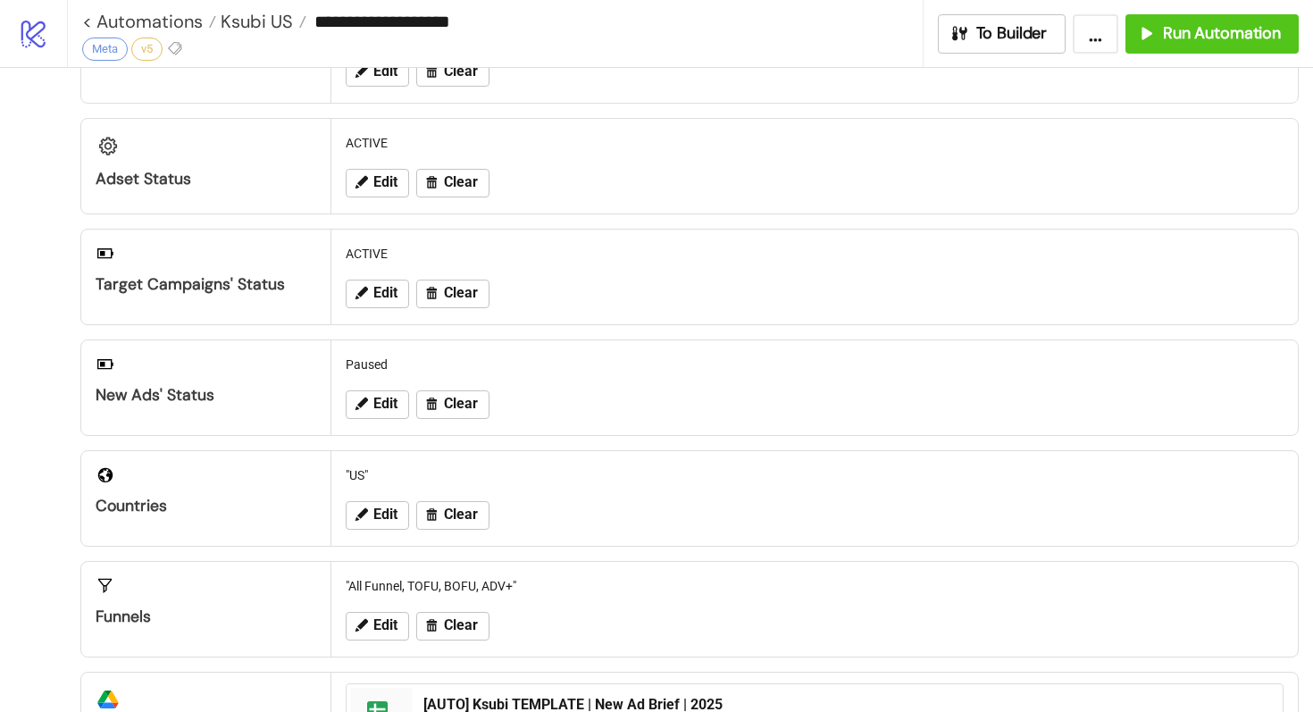
type input "**********"
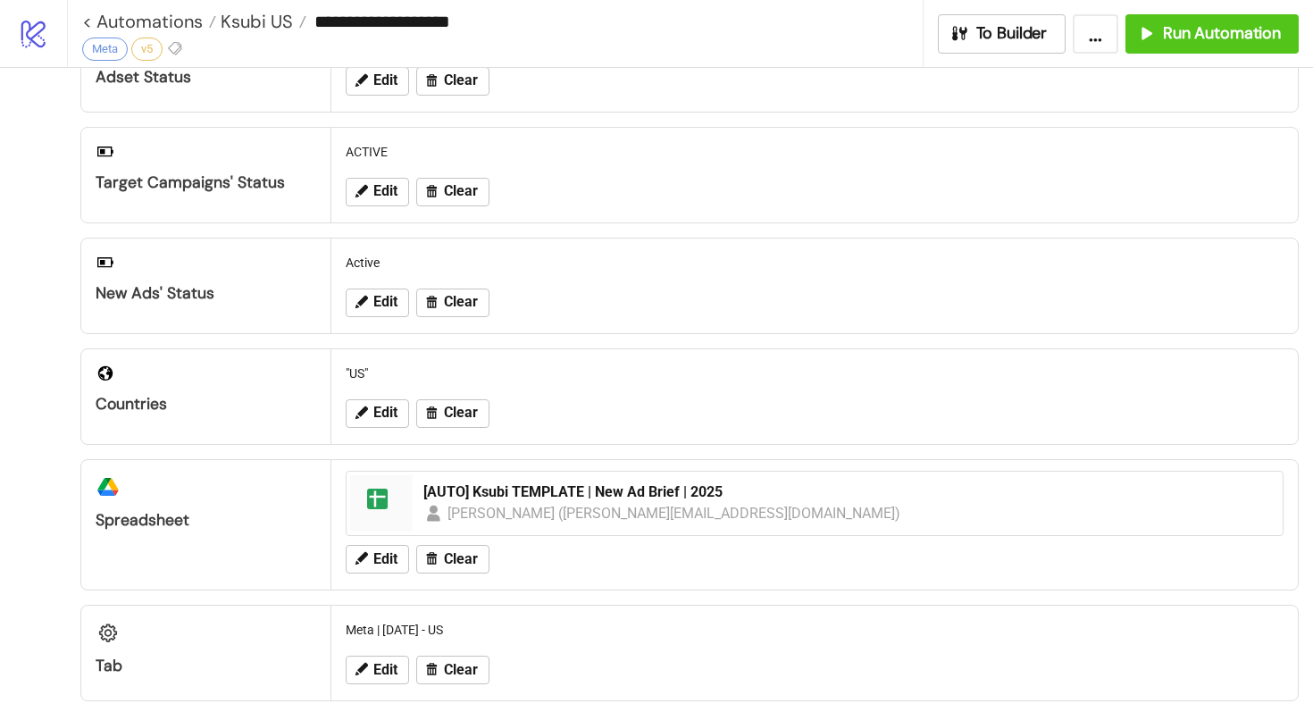
scroll to position [247, 0]
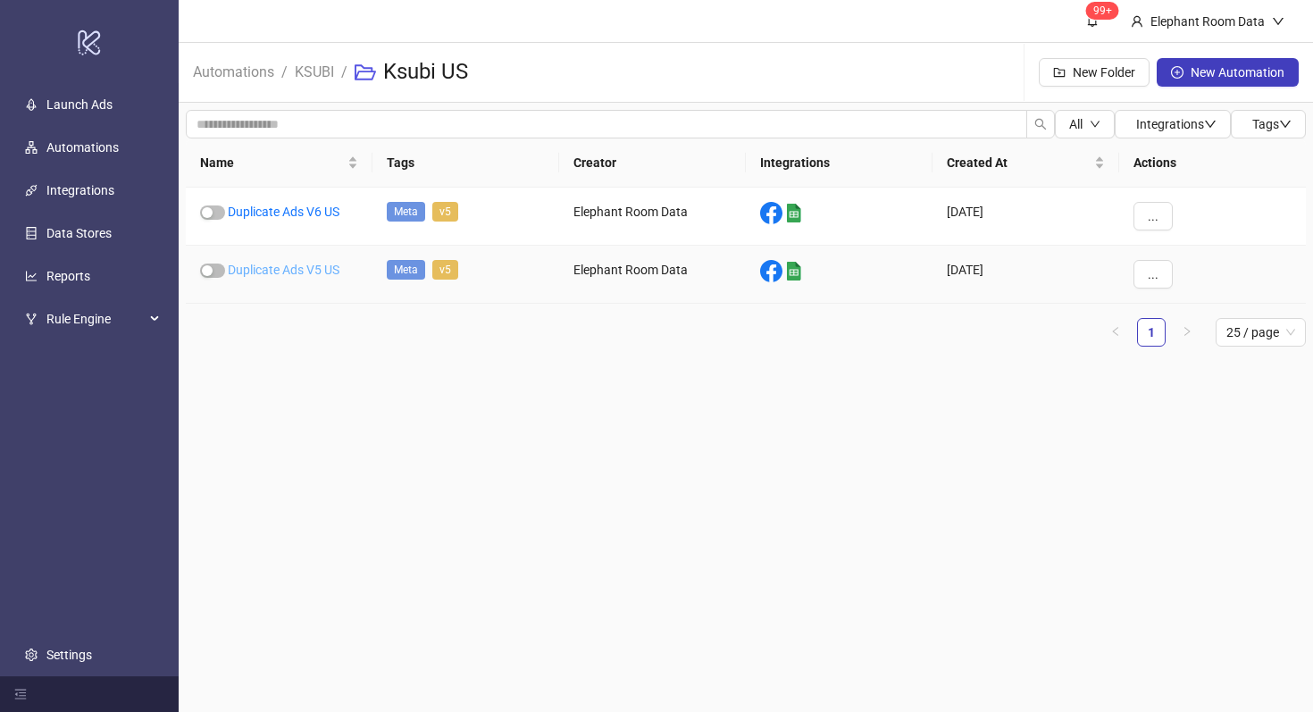
click at [260, 274] on link "Duplicate Ads V5 US" at bounding box center [284, 270] width 112 height 14
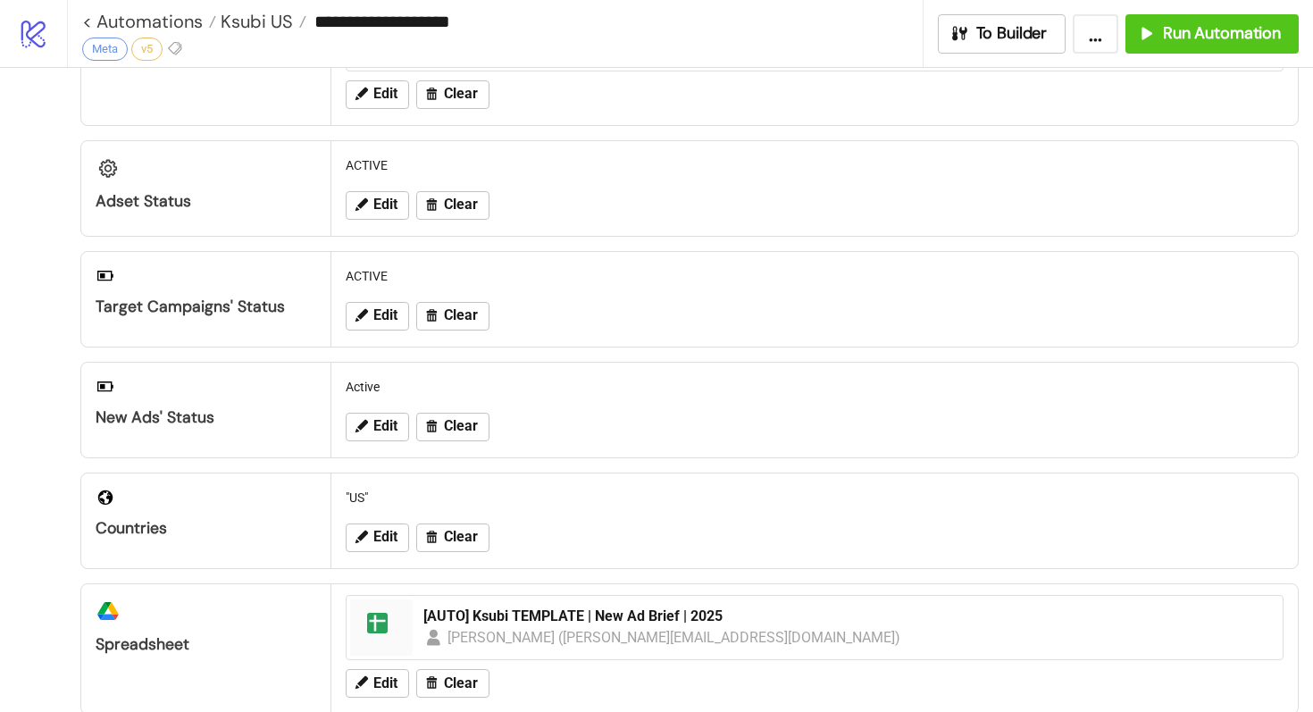
scroll to position [155, 0]
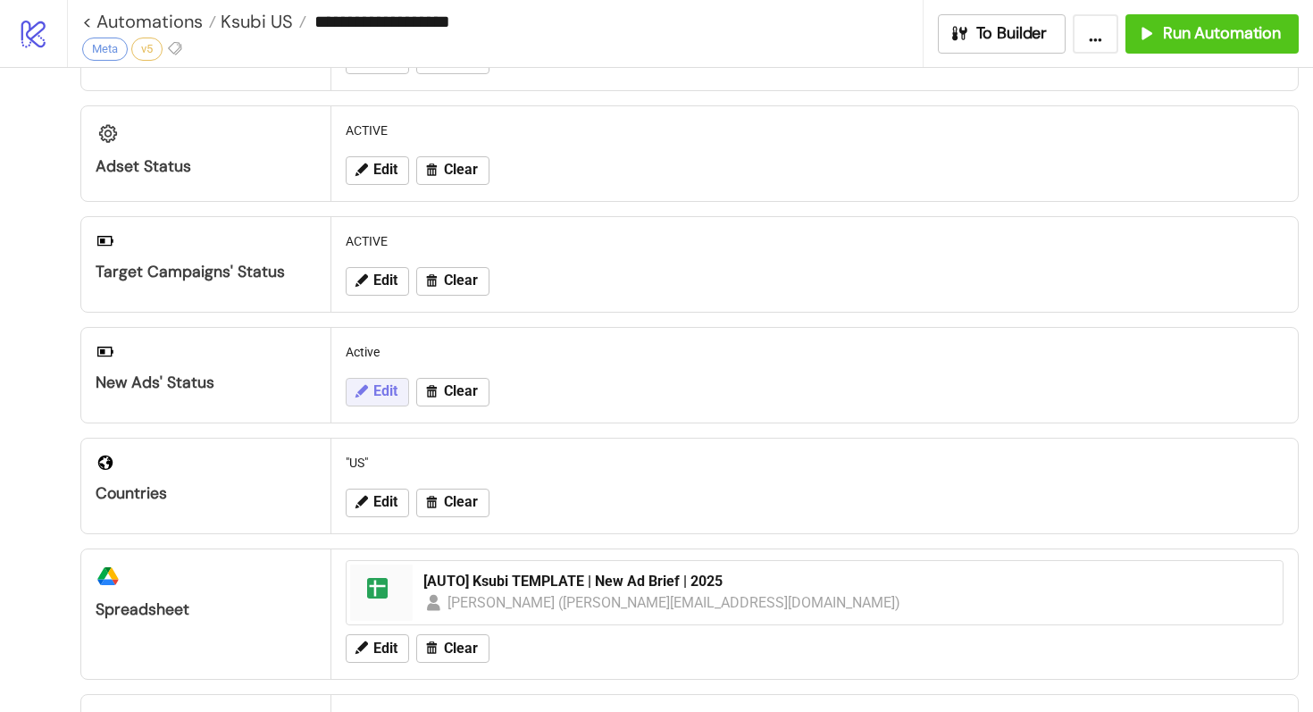
click at [366, 383] on icon at bounding box center [361, 391] width 16 height 16
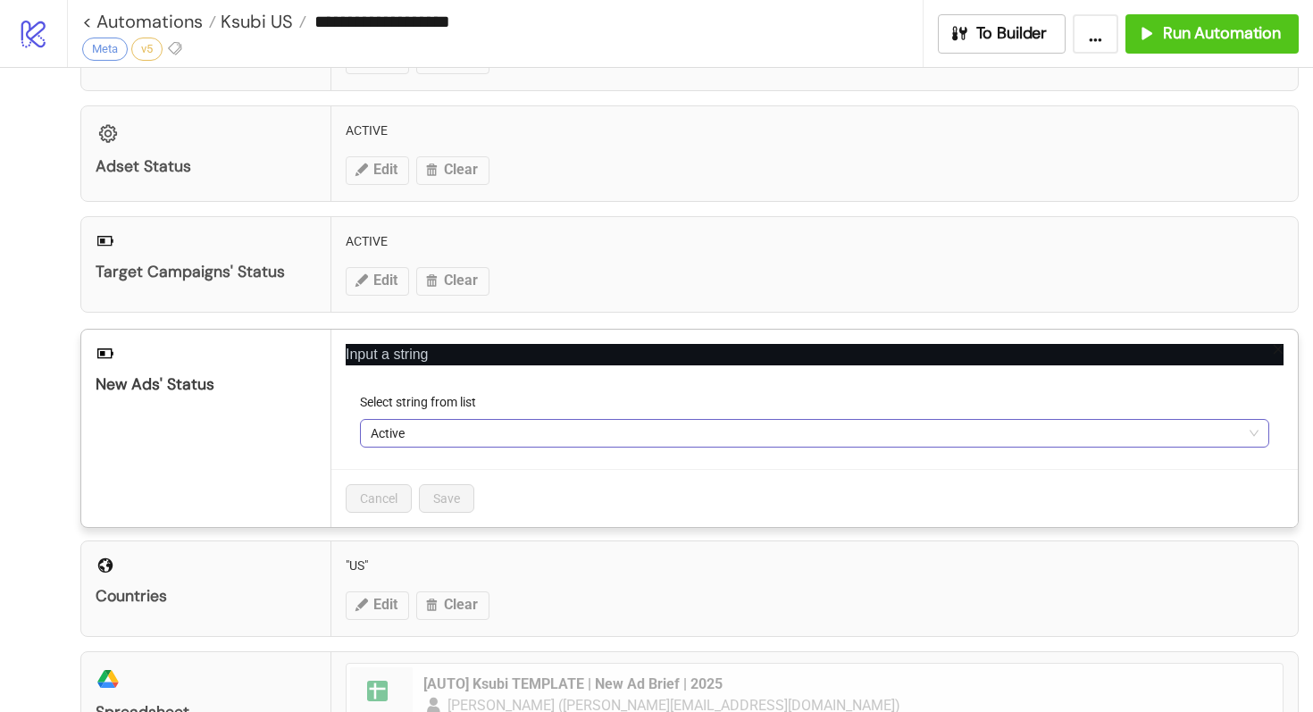
click at [408, 426] on span "Active" at bounding box center [815, 433] width 888 height 27
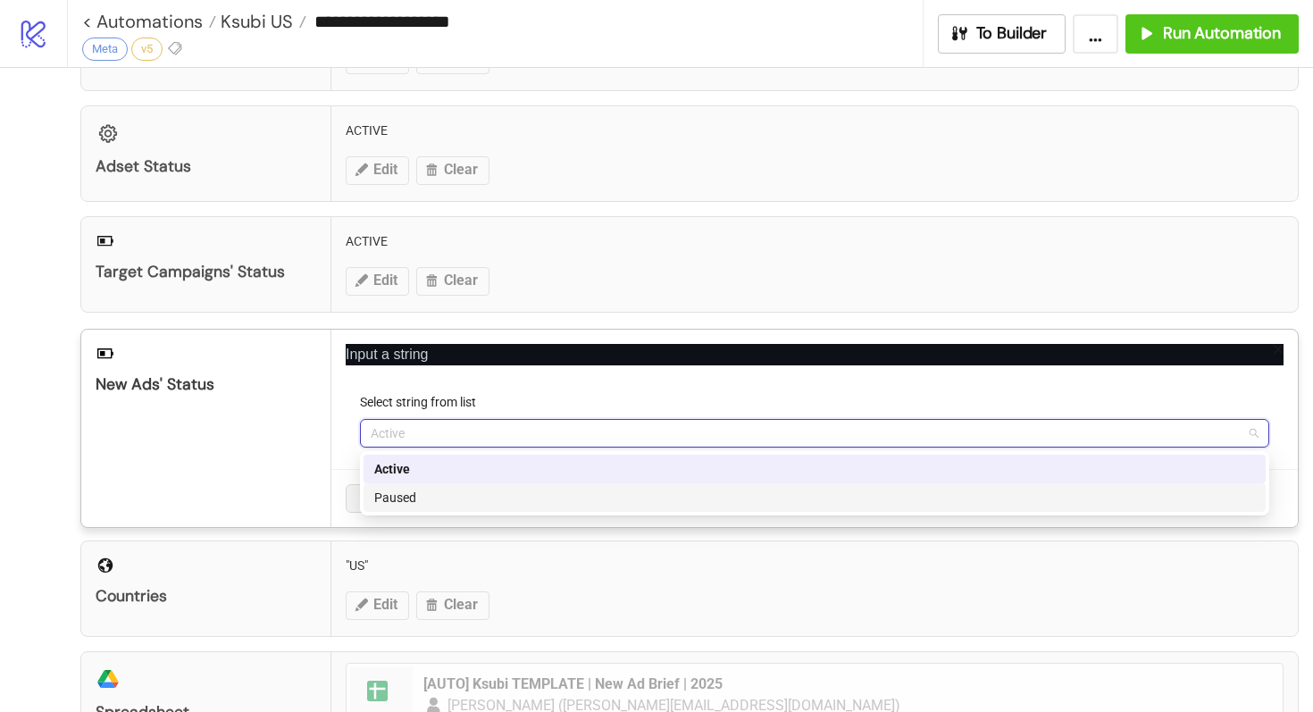
click at [420, 493] on div "Paused" at bounding box center [814, 498] width 881 height 20
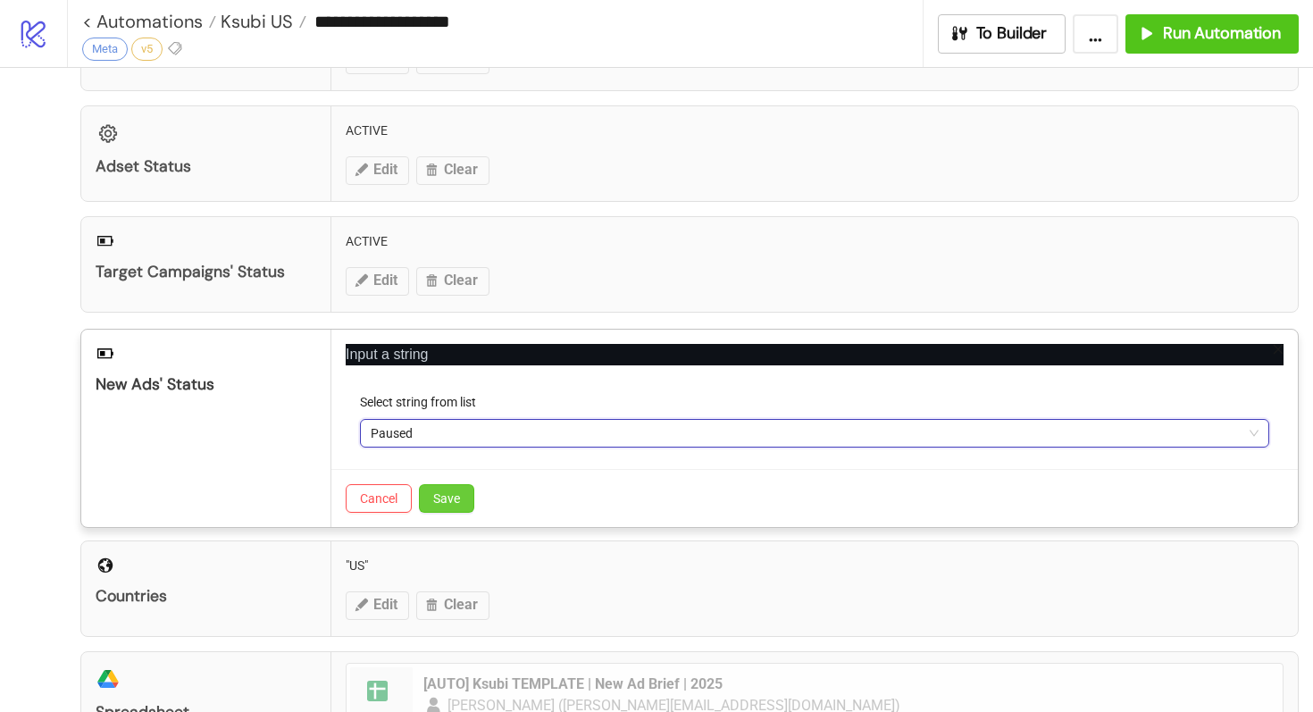
click at [438, 500] on span "Save" at bounding box center [446, 498] width 27 height 14
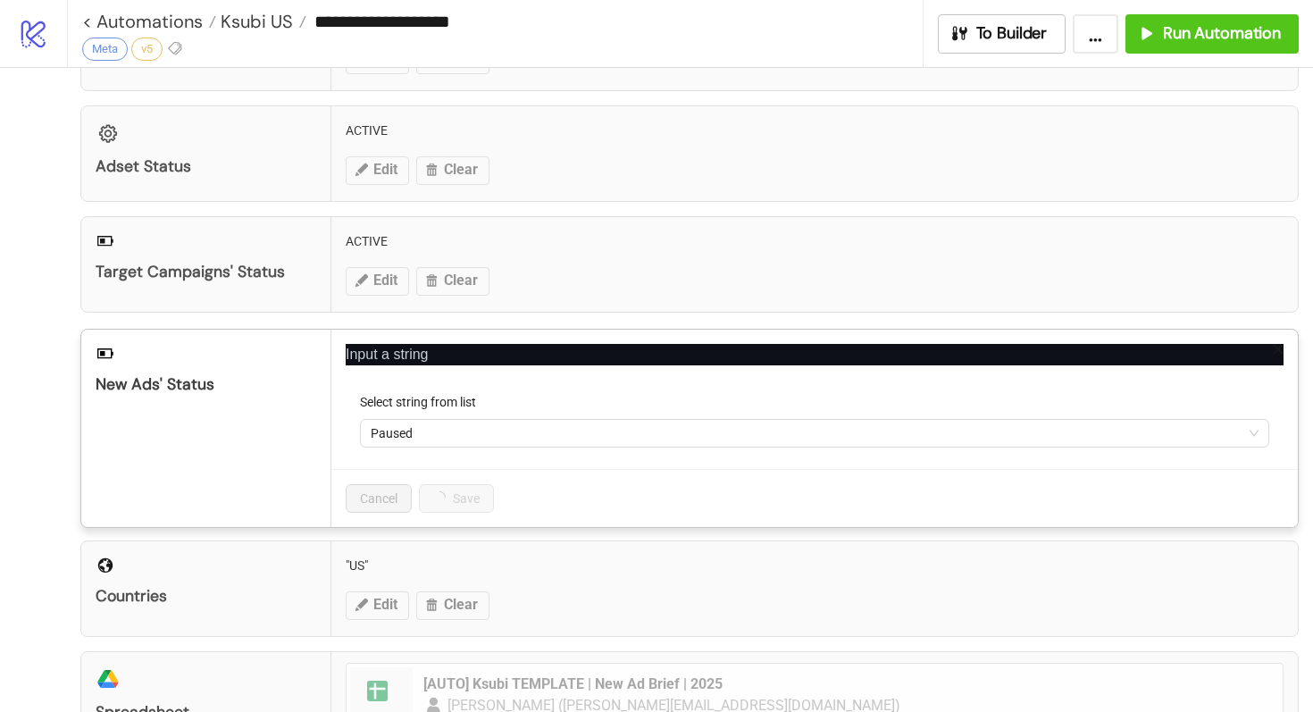
scroll to position [0, 0]
